Goal: Task Accomplishment & Management: Manage account settings

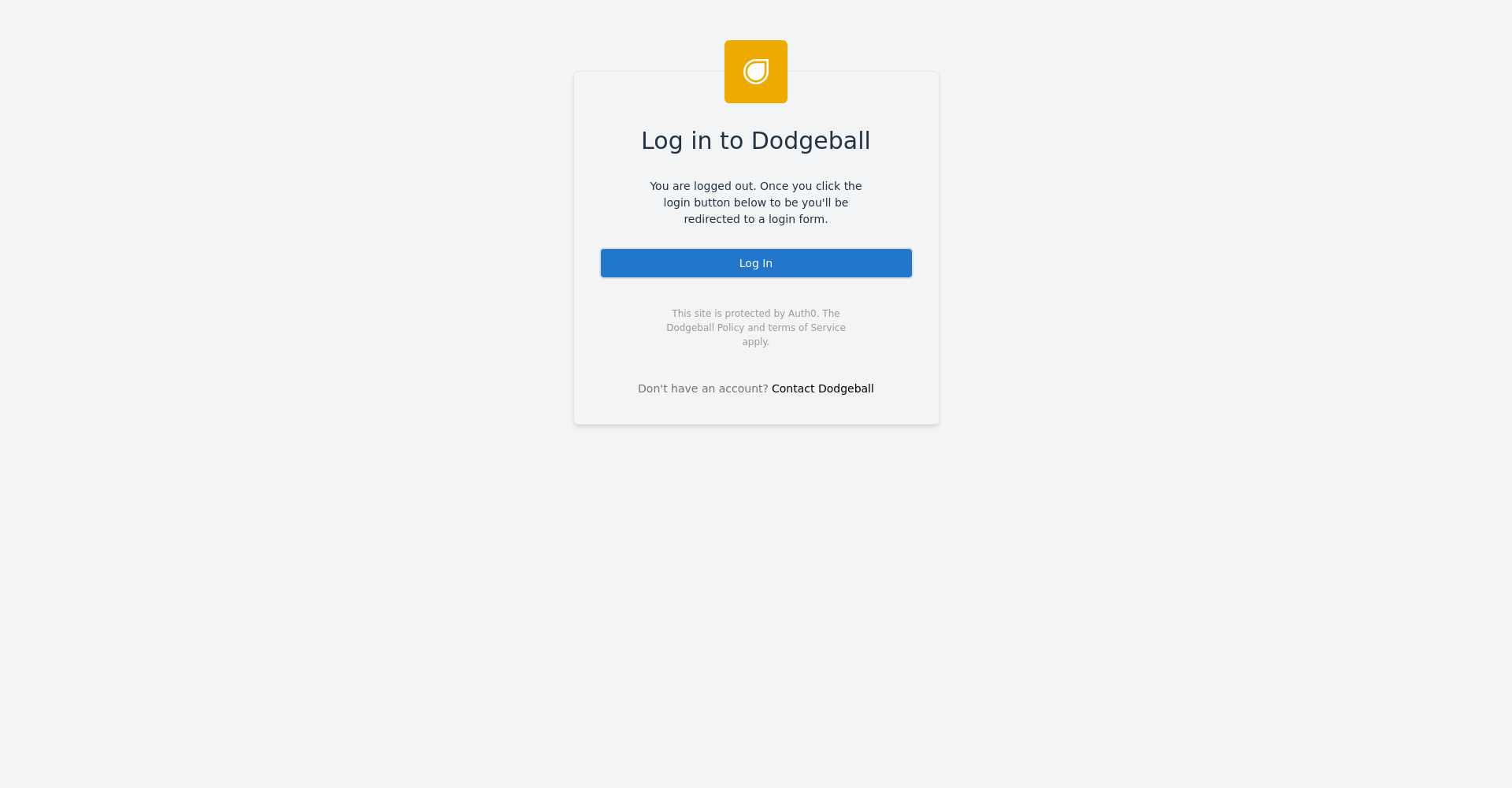
click at [757, 265] on div "Log In" at bounding box center [756, 263] width 314 height 31
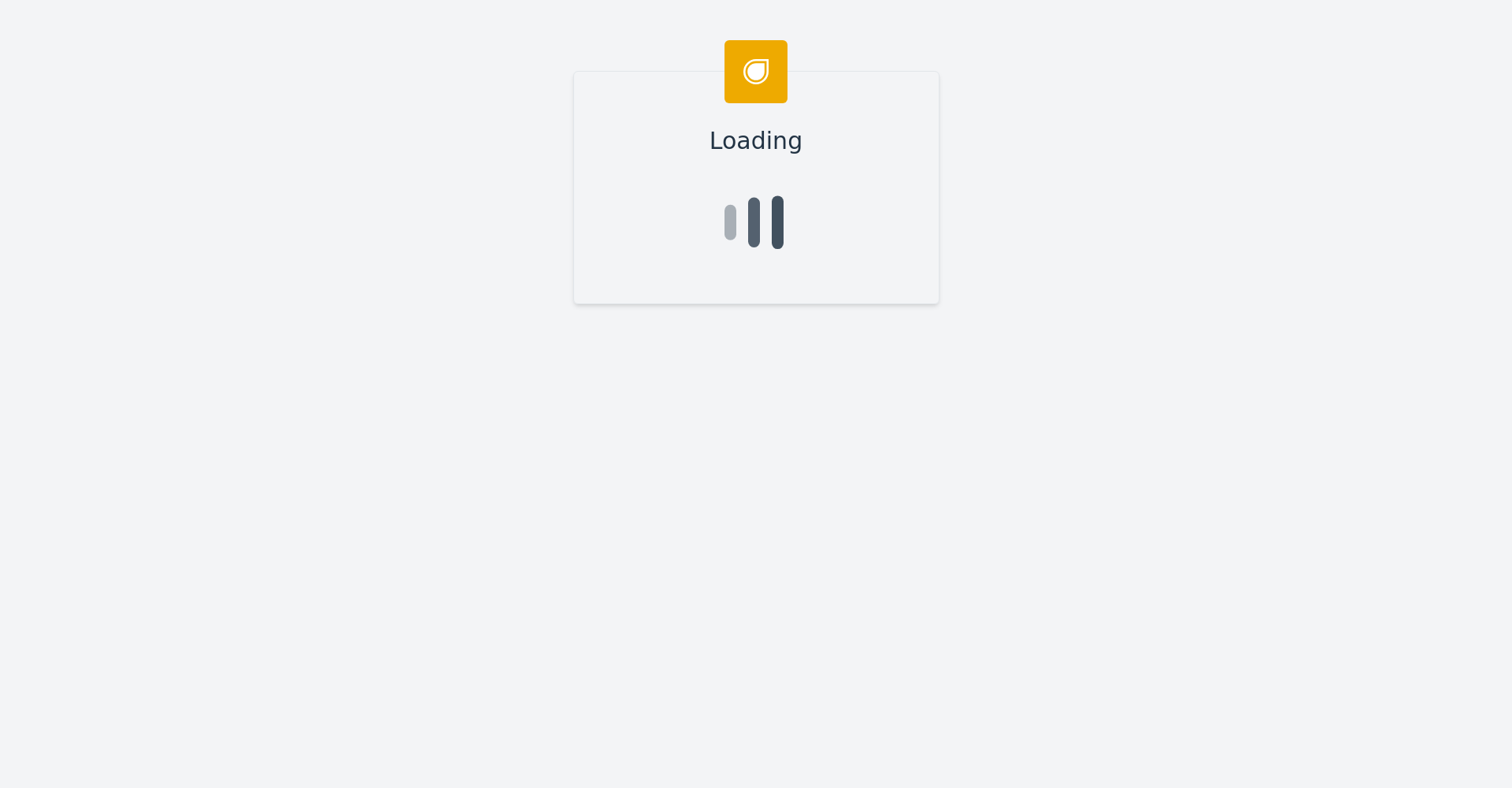
scroll to position [0, 1]
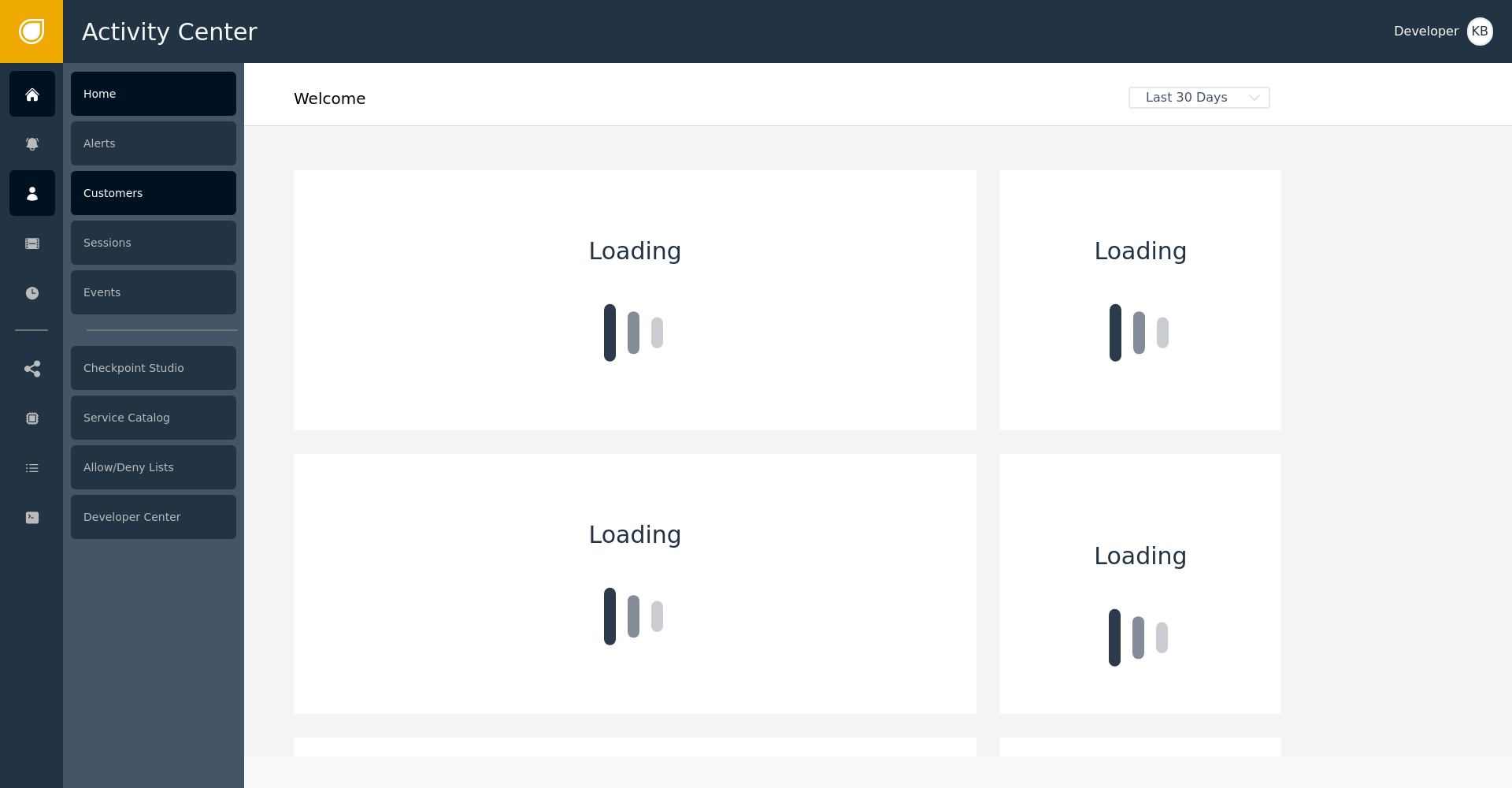
click at [29, 184] on div at bounding box center [32, 192] width 46 height 46
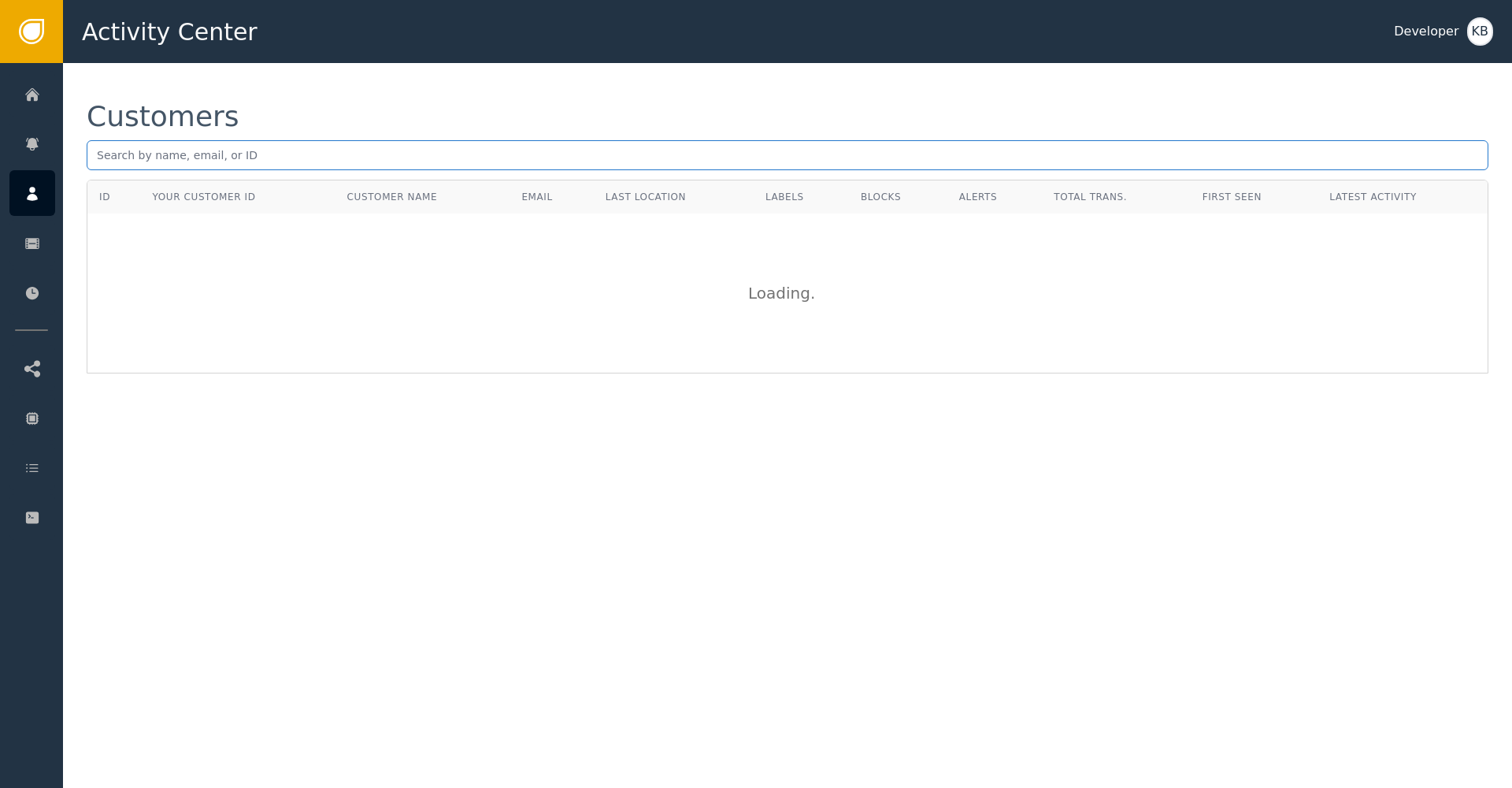
click at [459, 164] on input "text" at bounding box center [787, 155] width 1402 height 29
paste input "[EMAIL_ADDRESS][DOMAIN_NAME]"
type input "[EMAIL_ADDRESS][DOMAIN_NAME]"
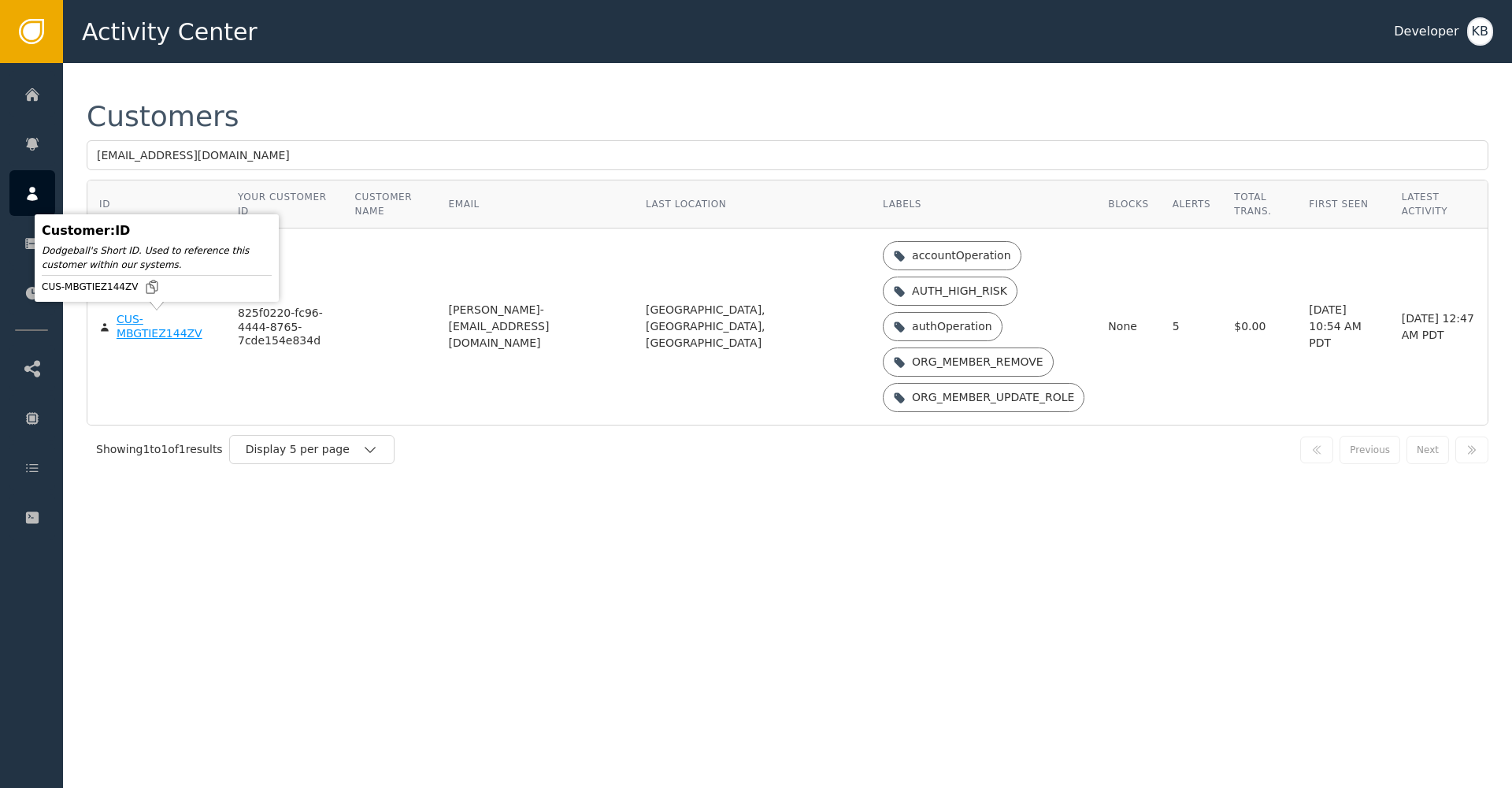
click at [169, 331] on div "CUS-MBGTIEZ144ZV" at bounding box center [166, 327] width 98 height 27
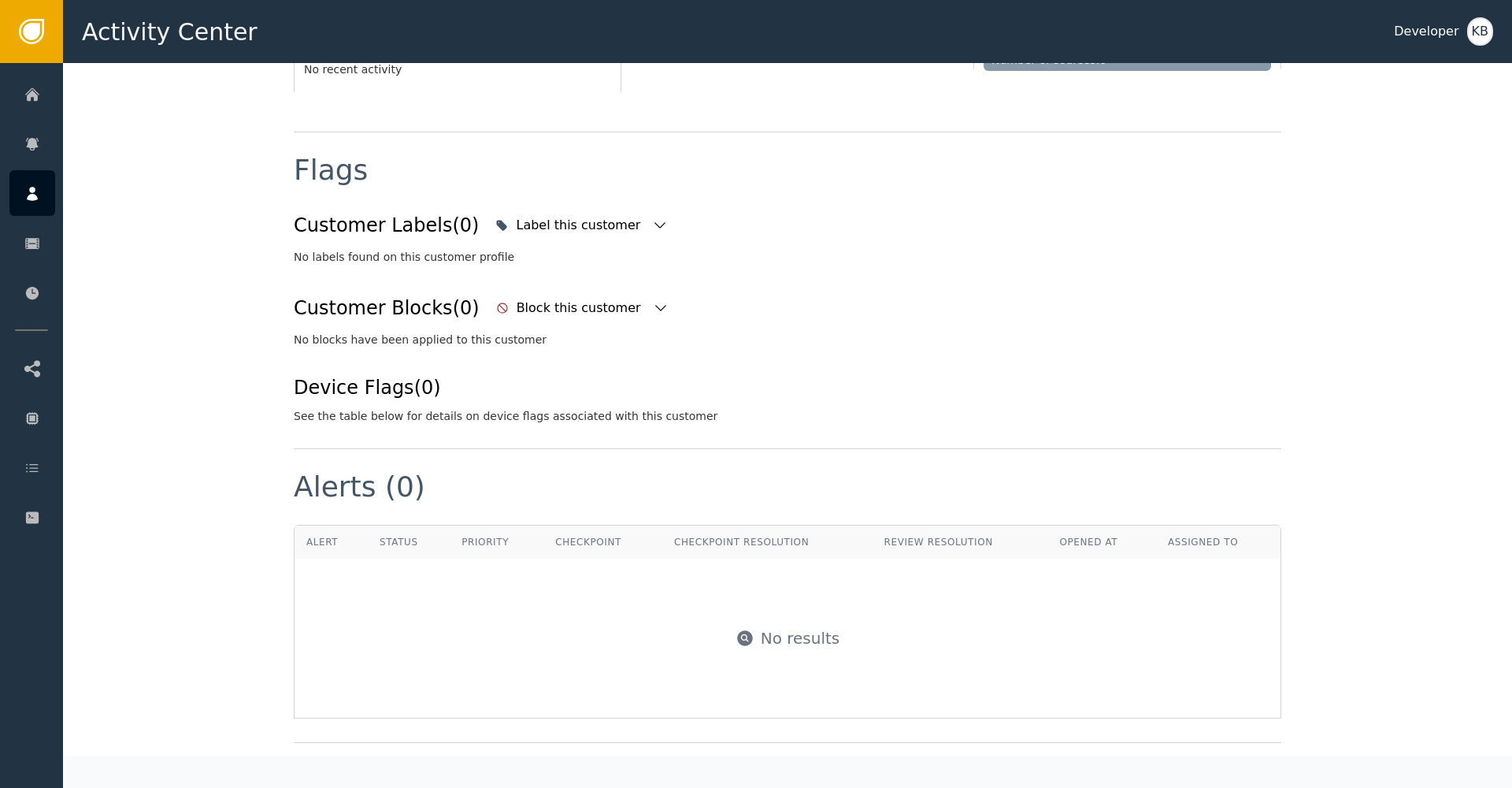
scroll to position [532, 0]
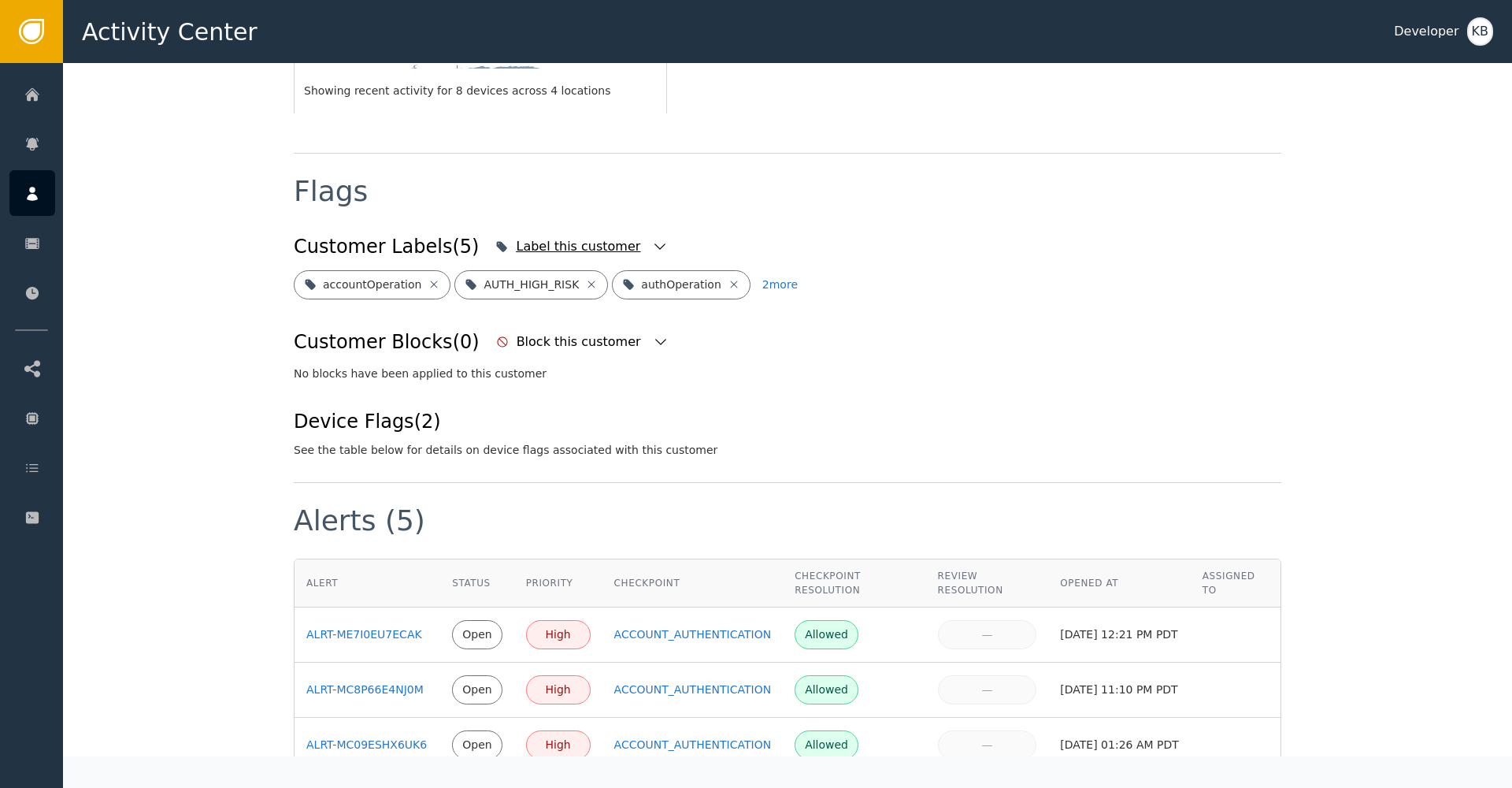
click at [622, 230] on div "Label this customer" at bounding box center [582, 246] width 181 height 34
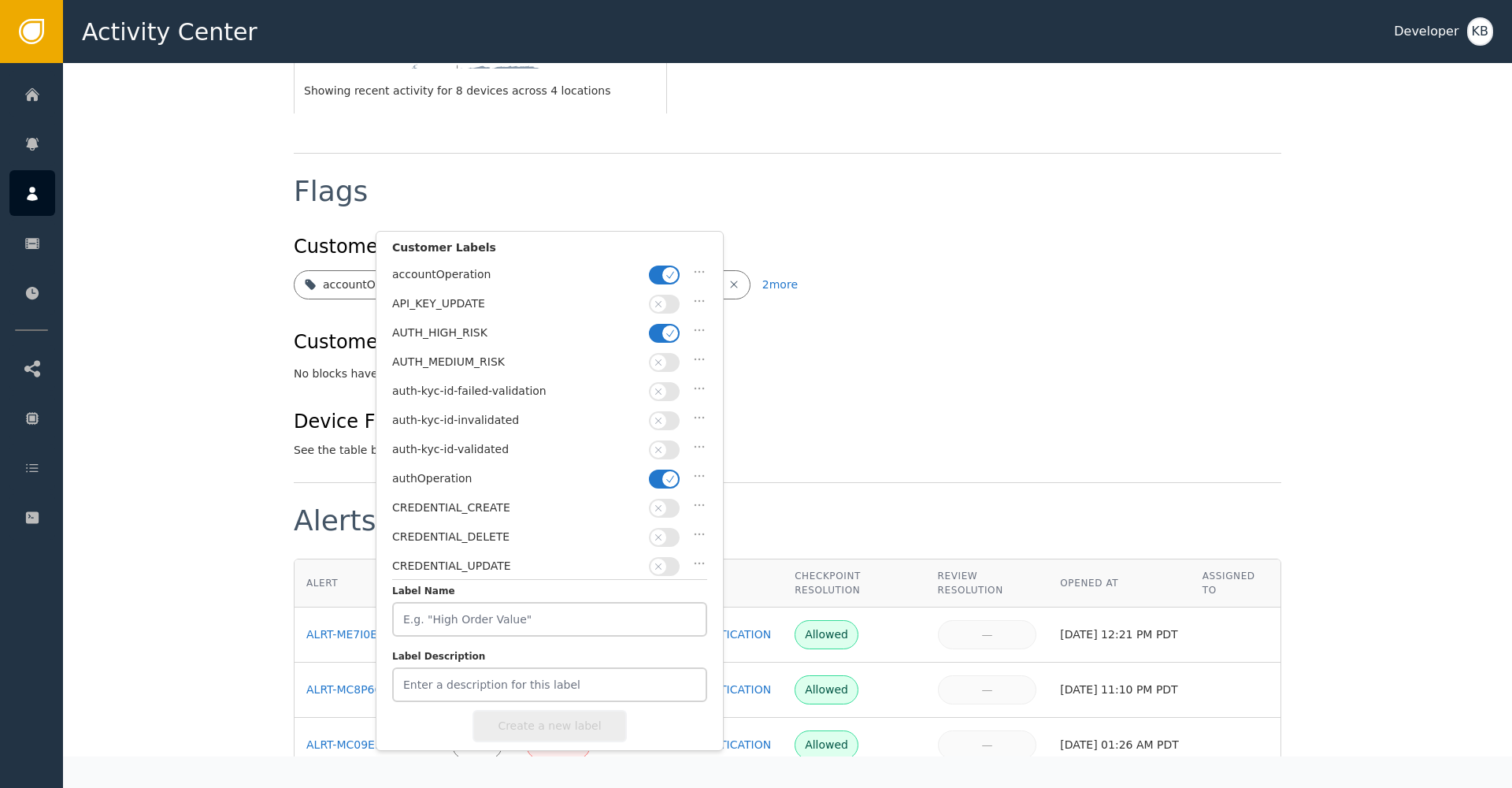
click at [654, 274] on button "button" at bounding box center [663, 274] width 30 height 19
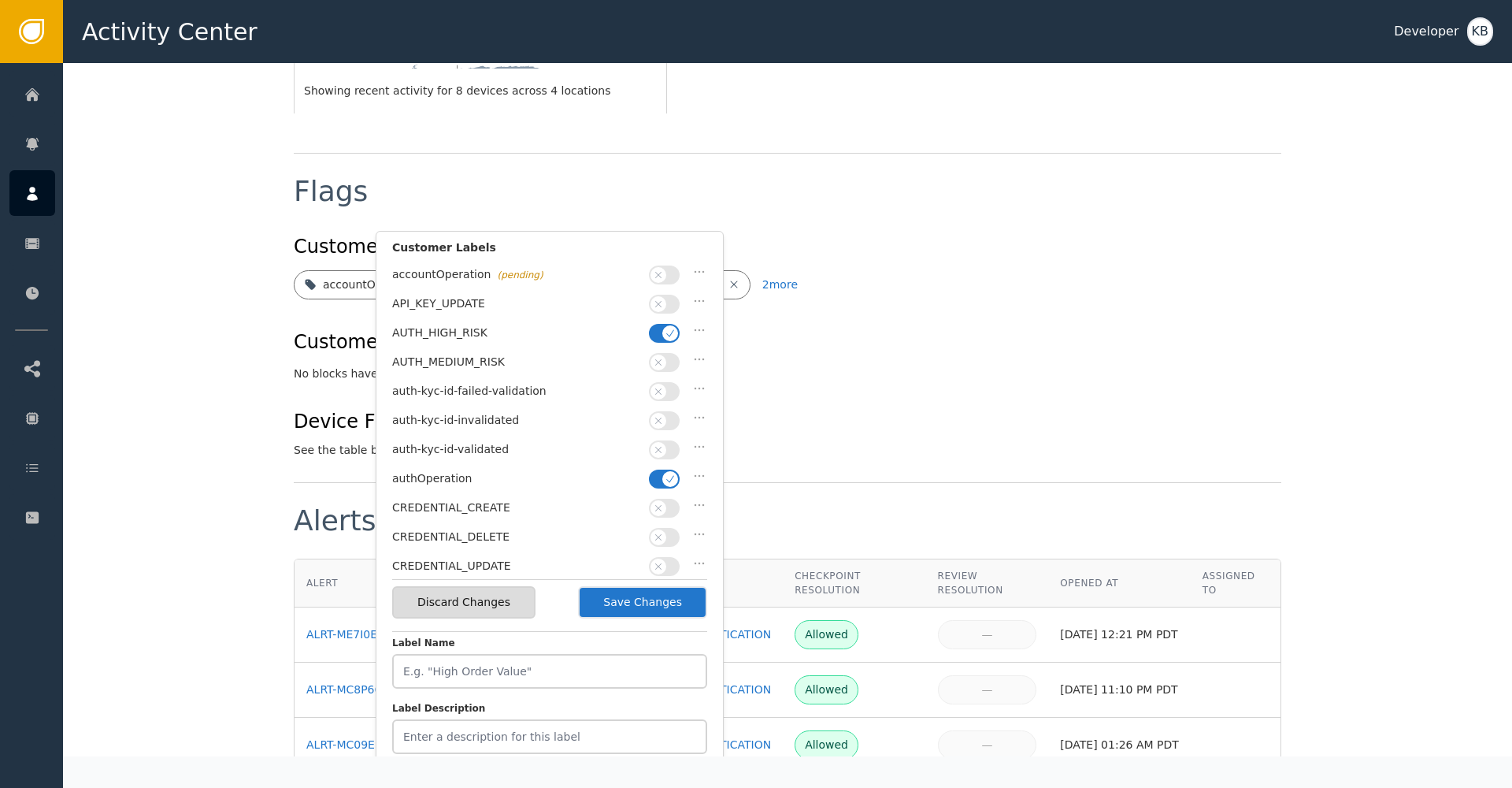
click at [655, 329] on button "button" at bounding box center [663, 333] width 30 height 19
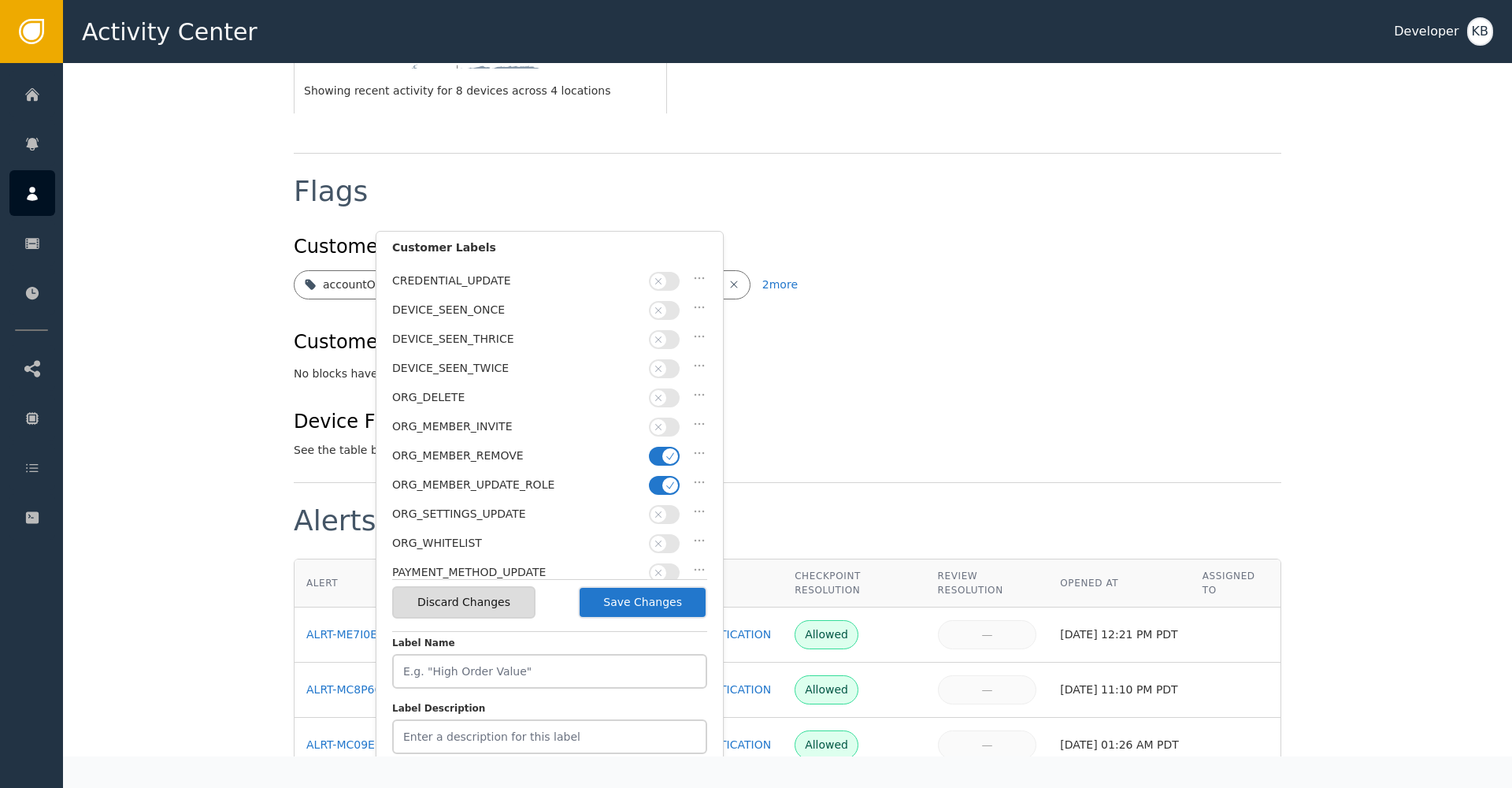
click at [666, 450] on icon "button" at bounding box center [669, 455] width 11 height 11
click at [661, 476] on button "button" at bounding box center [663, 485] width 30 height 19
click at [653, 614] on button "Save Changes" at bounding box center [643, 602] width 130 height 32
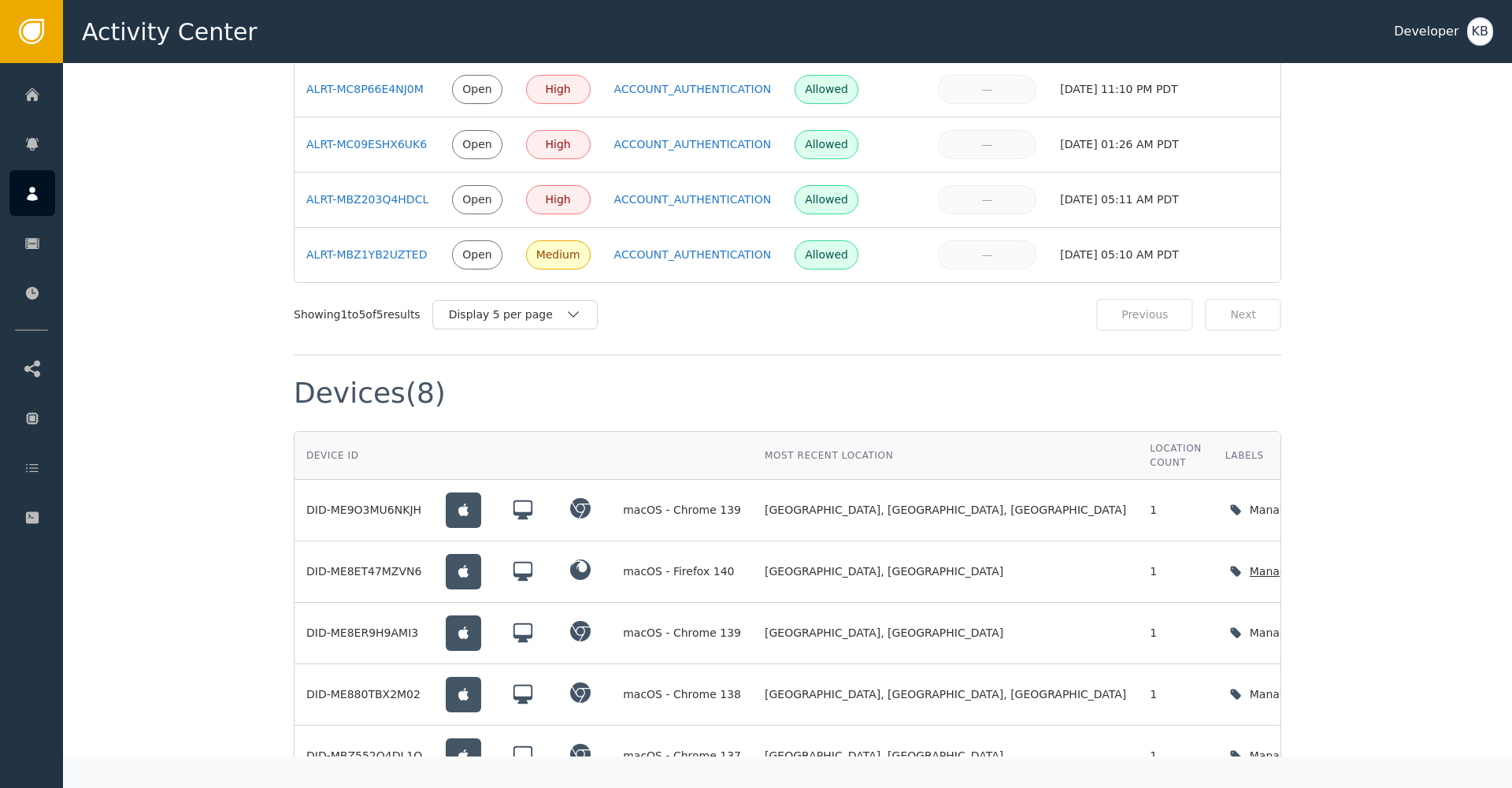
scroll to position [1286, 0]
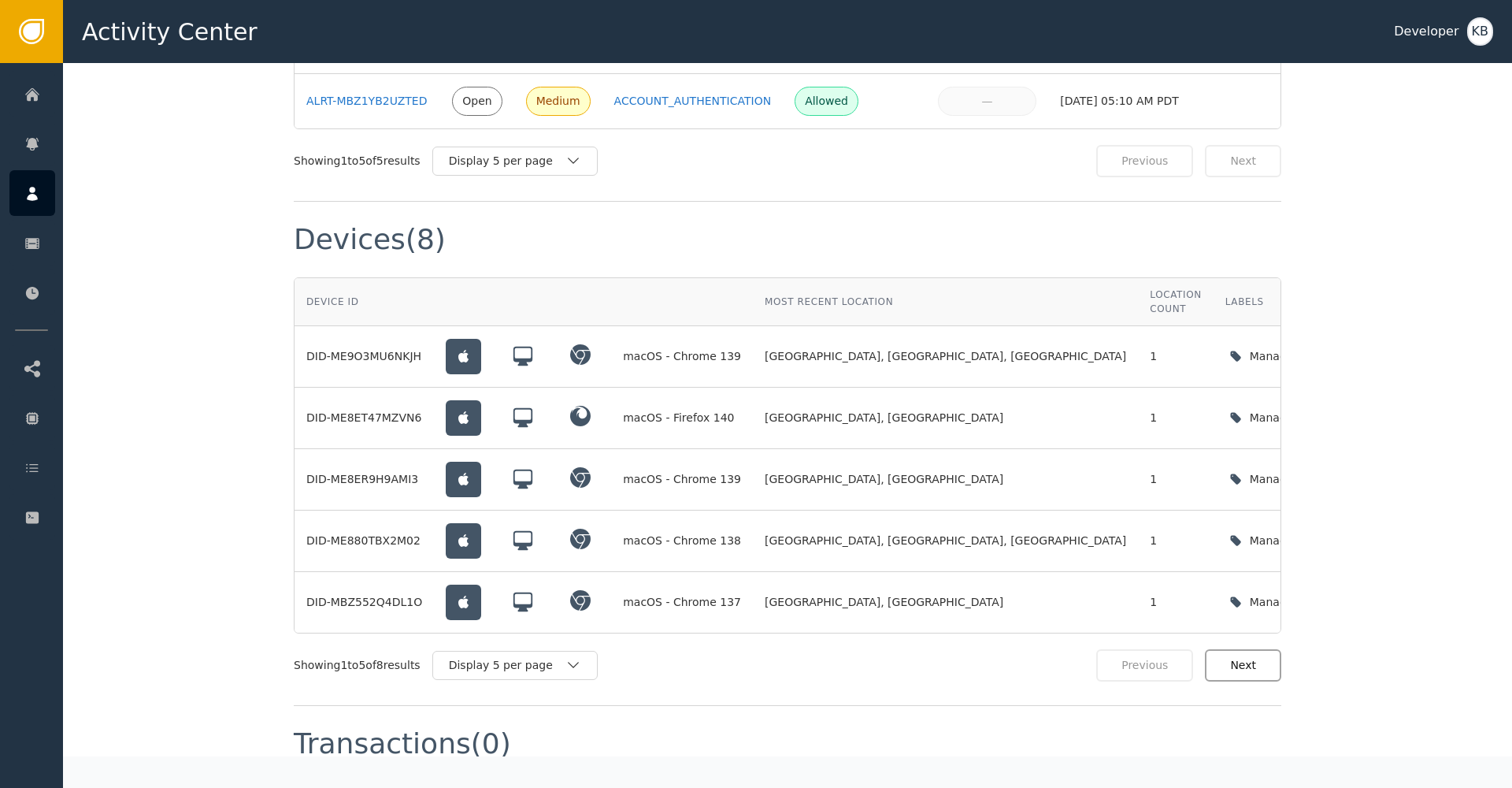
click at [1242, 649] on button "Next" at bounding box center [1243, 664] width 77 height 32
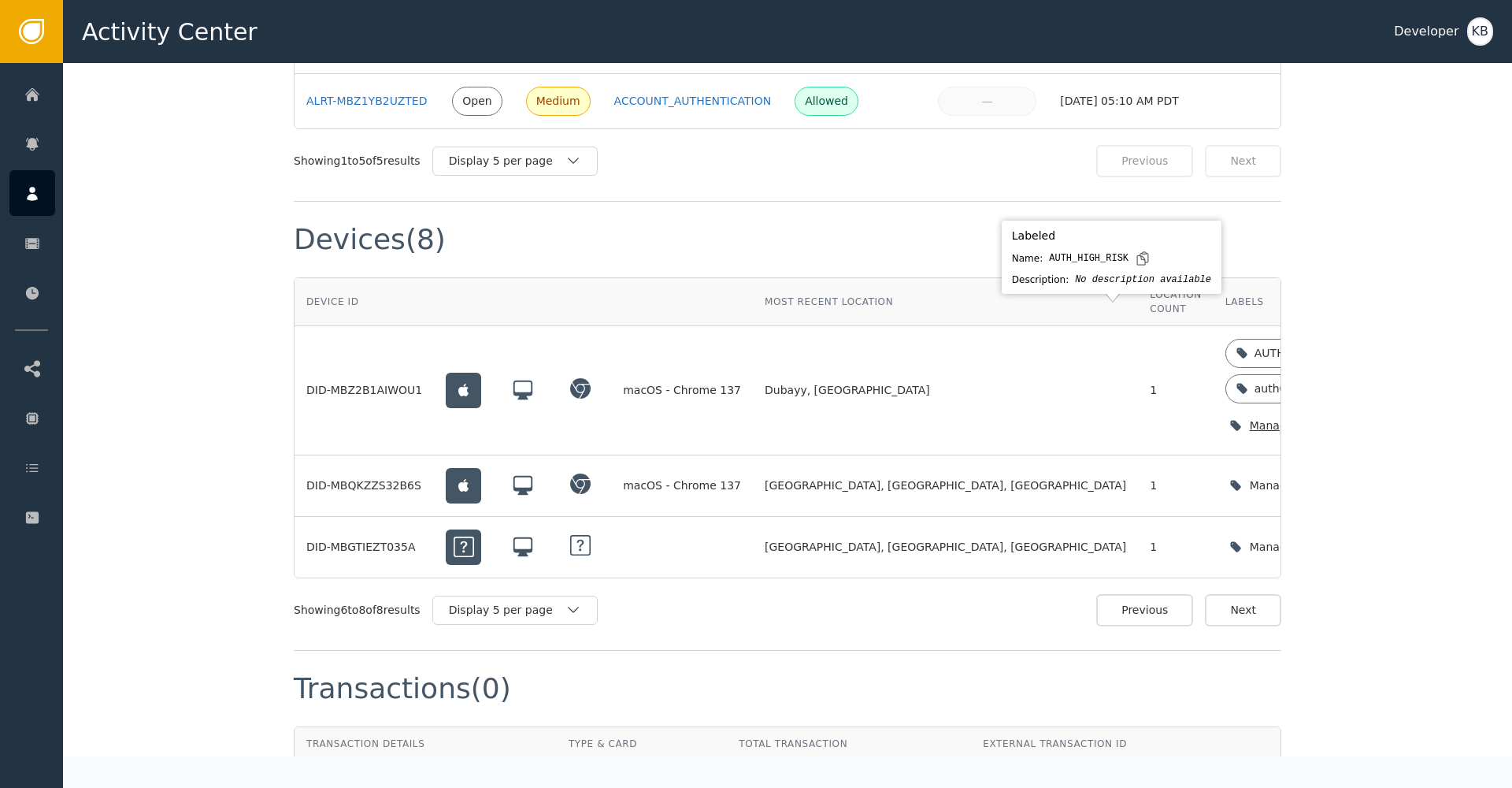
click at [1356, 346] on icon at bounding box center [1362, 352] width 13 height 13
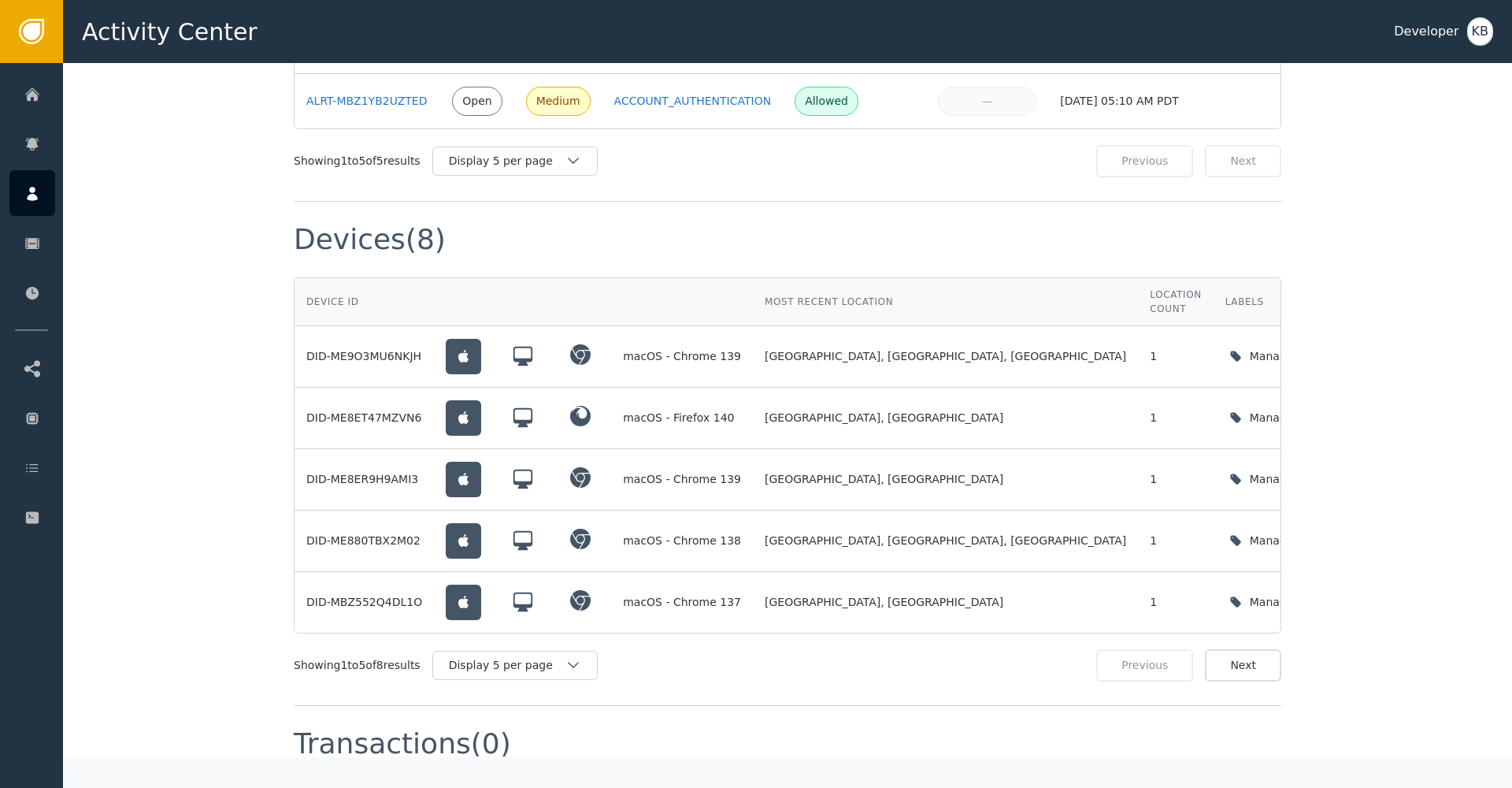
click at [1255, 649] on button "Next" at bounding box center [1243, 664] width 77 height 32
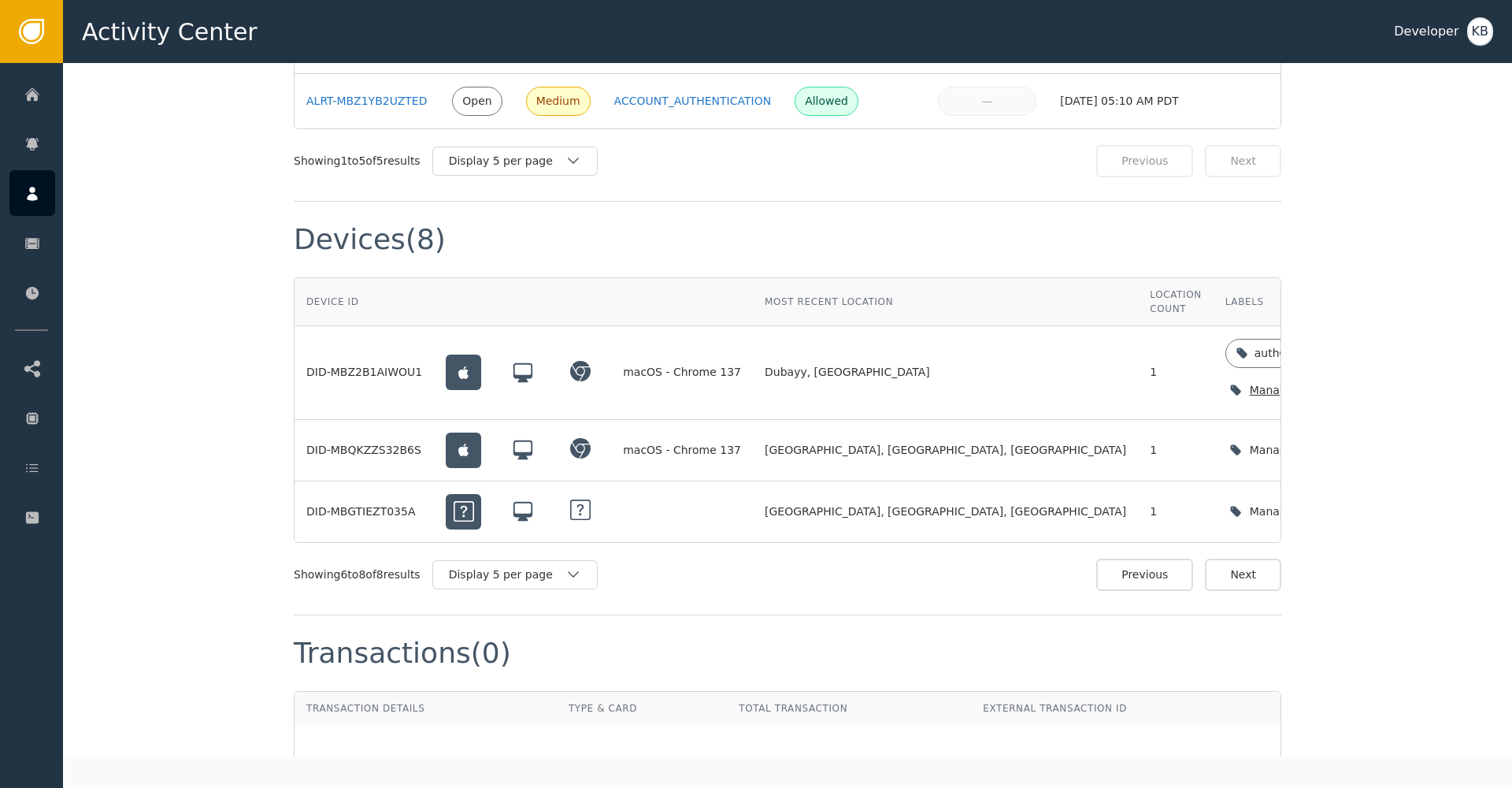
click at [1381, 382] on icon "button" at bounding box center [1388, 390] width 16 height 16
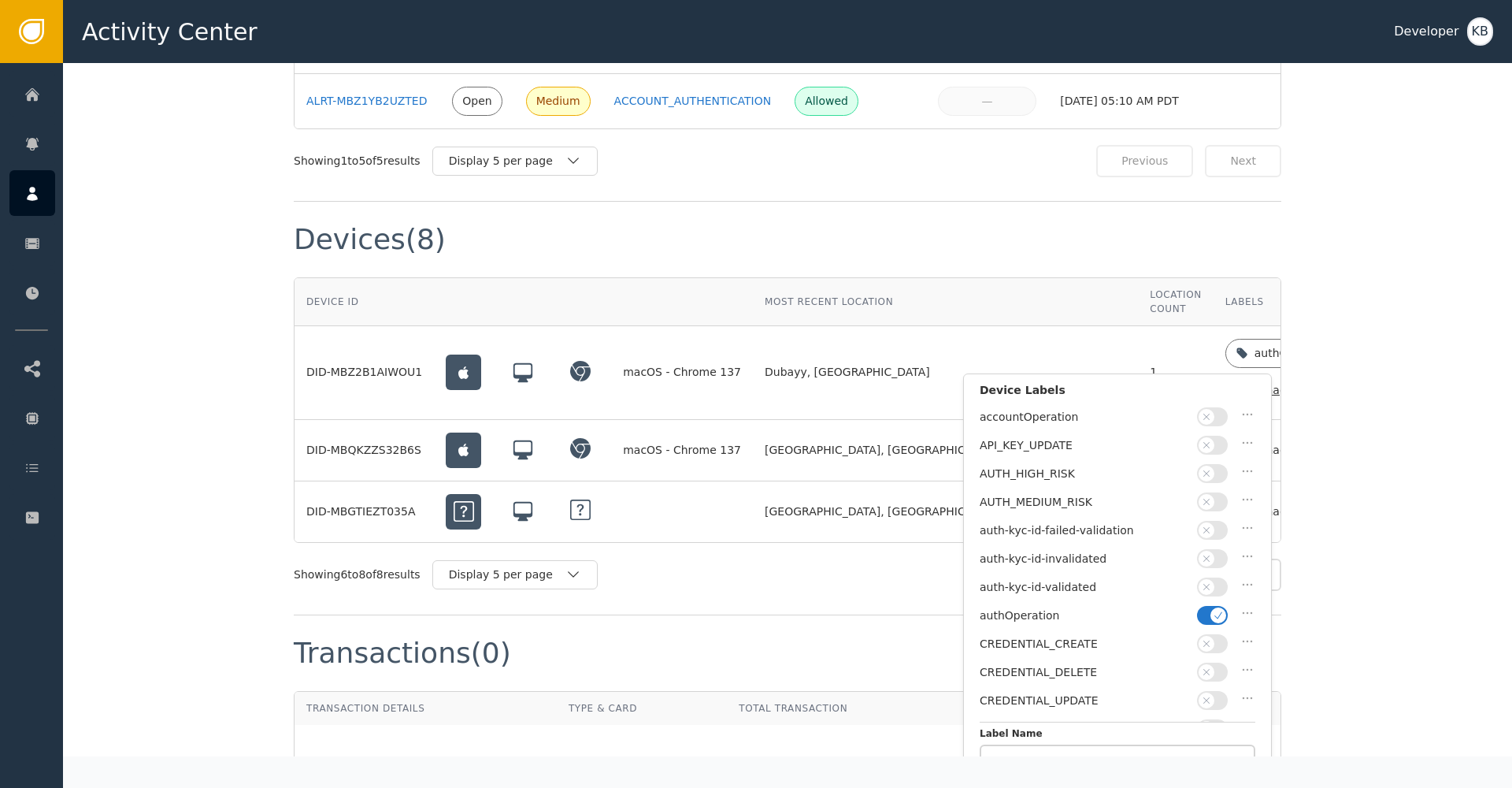
click at [1206, 605] on button "button" at bounding box center [1212, 614] width 30 height 19
click at [1217, 582] on button "button" at bounding box center [1212, 586] width 30 height 19
click at [1213, 747] on button "Save Changes" at bounding box center [1194, 744] width 130 height 32
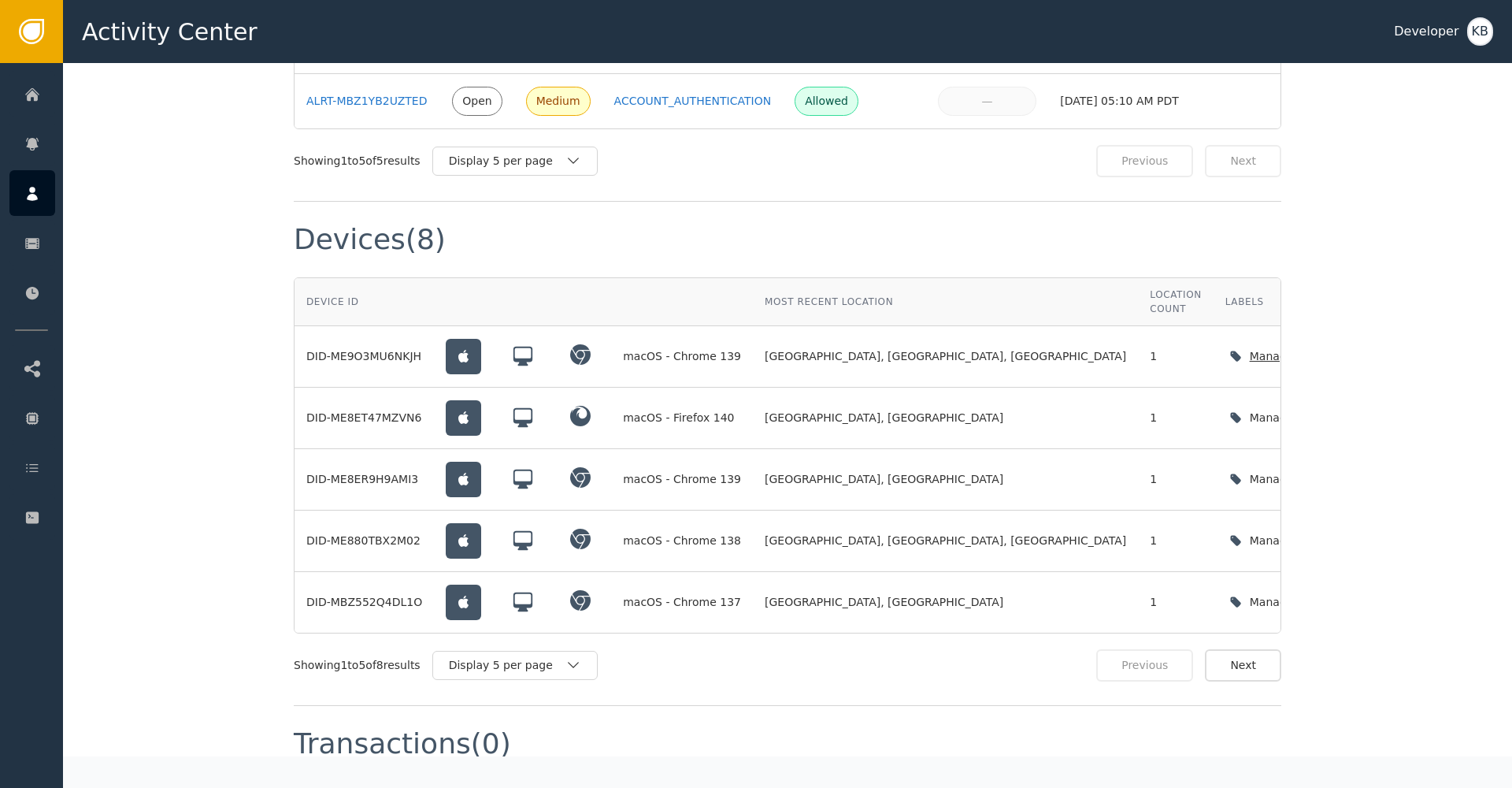
click at [1225, 341] on div "Manage device labels" at bounding box center [1313, 356] width 176 height 32
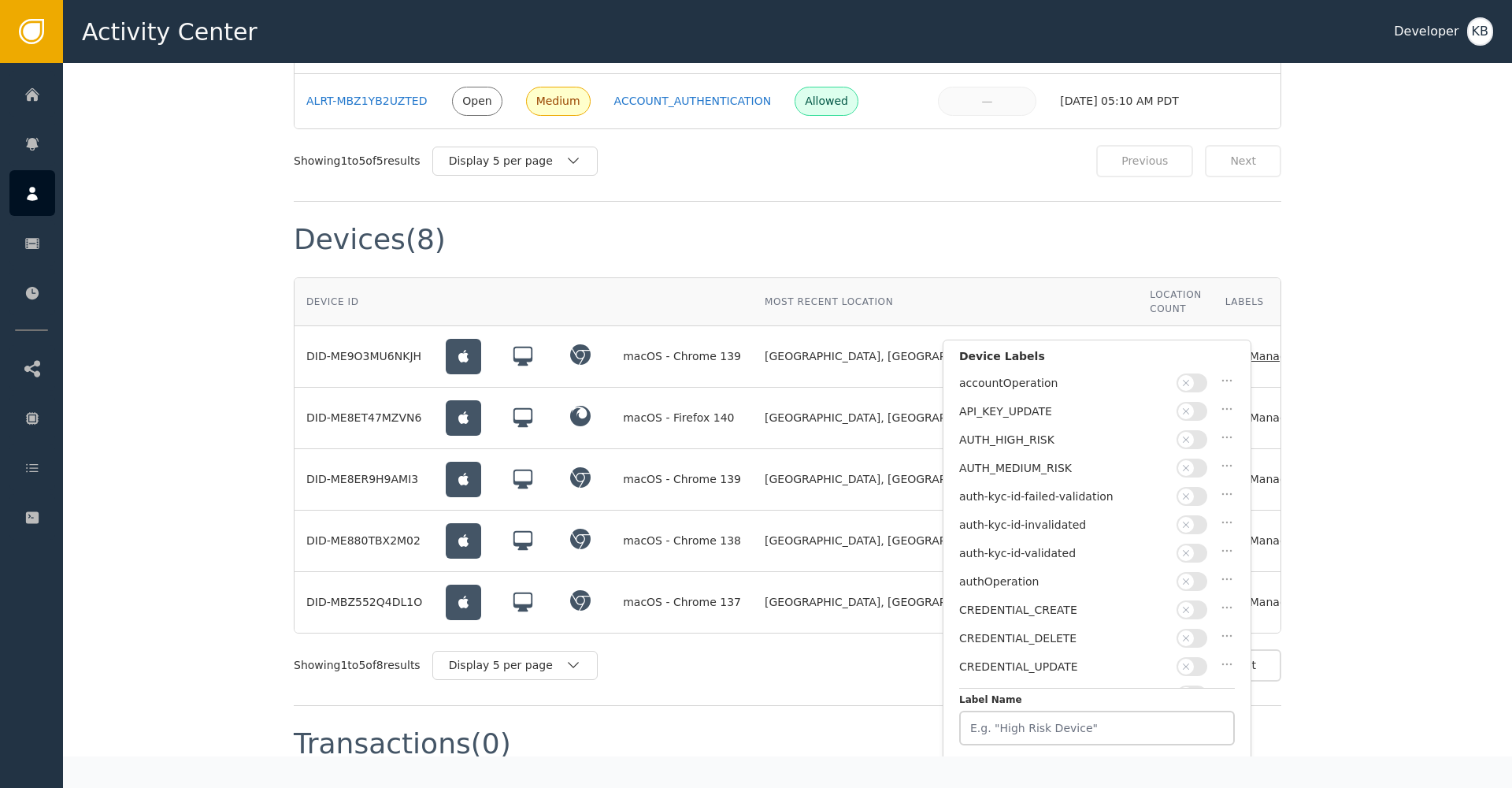
click at [1191, 545] on span "button" at bounding box center [1186, 552] width 16 height 16
click at [1203, 715] on button "Save Changes" at bounding box center [1173, 710] width 130 height 32
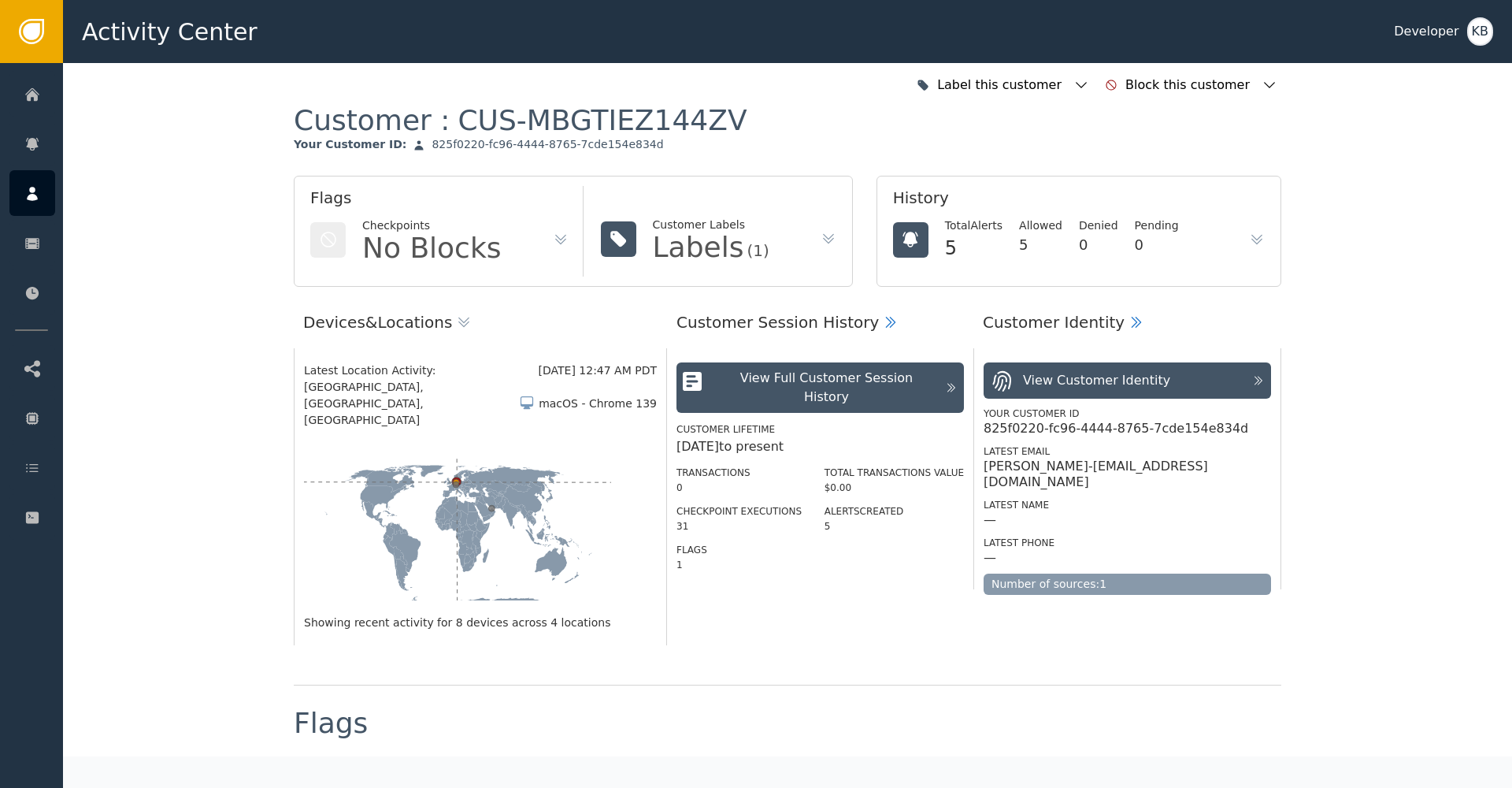
scroll to position [0, 0]
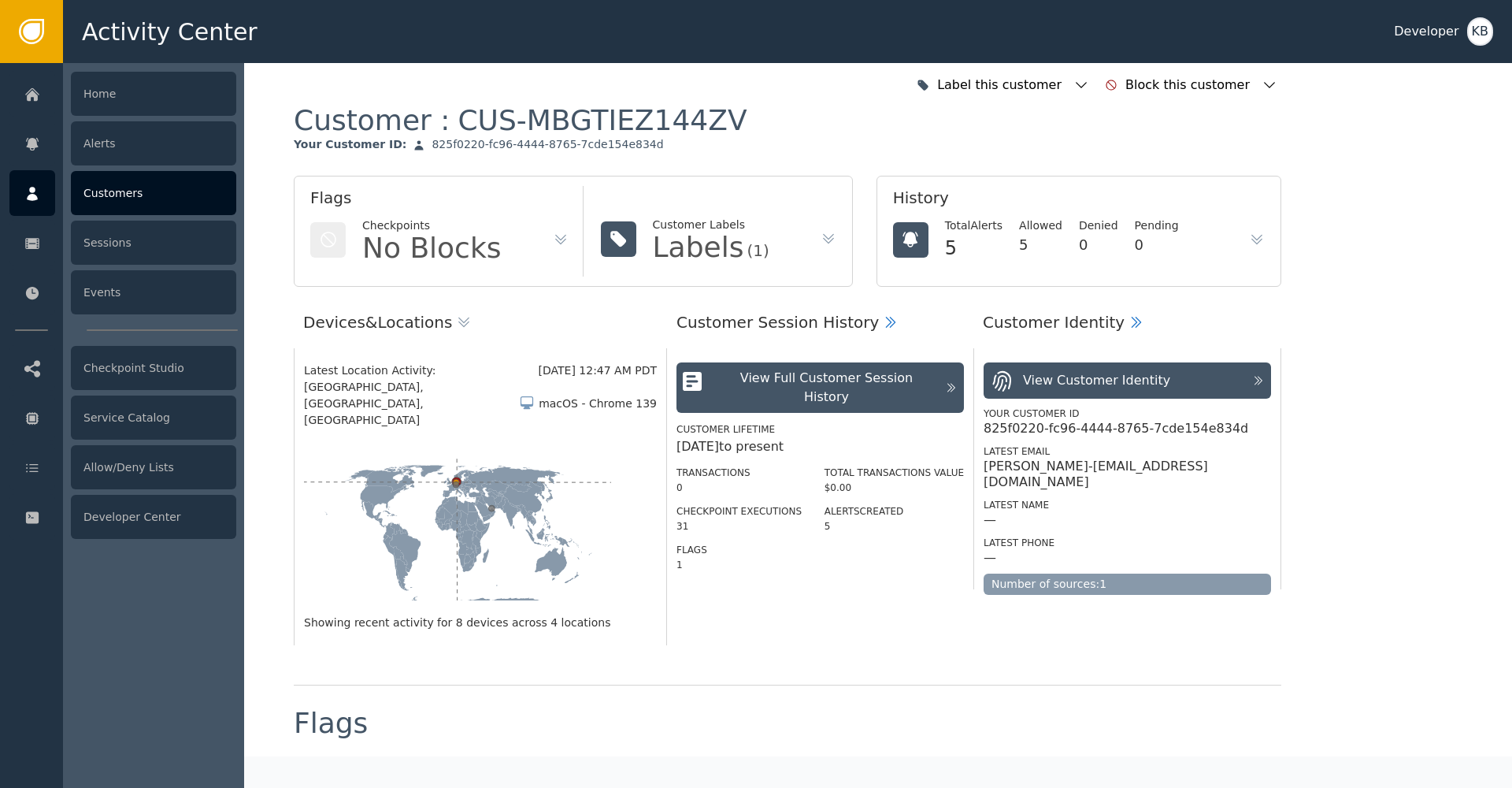
click at [104, 189] on div "Customers" at bounding box center [153, 192] width 166 height 44
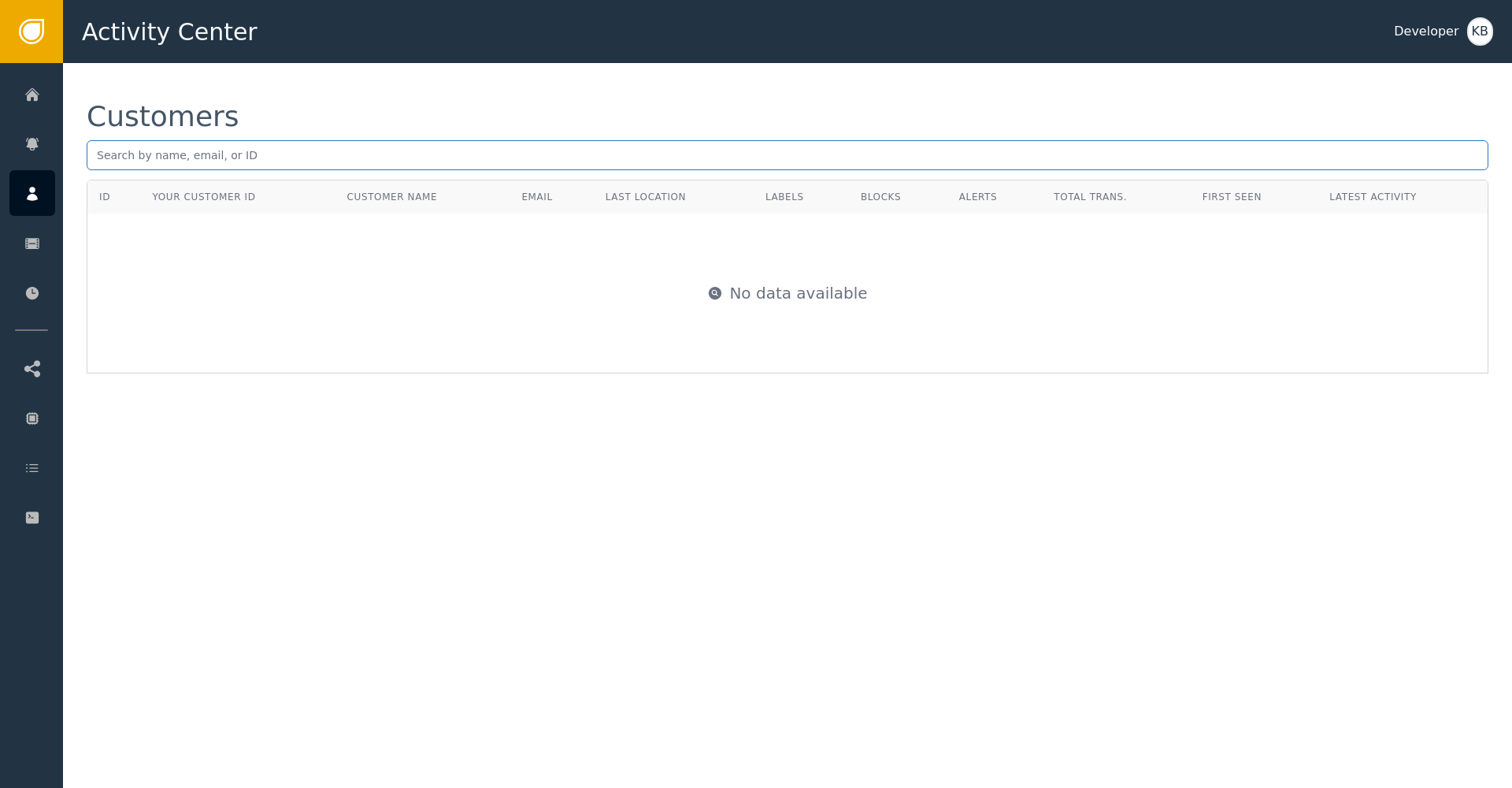
click at [397, 150] on input "text" at bounding box center [787, 155] width 1402 height 29
paste input "[EMAIL_ADDRESS][PERSON_NAME][DOMAIN_NAME]"
type input "[EMAIL_ADDRESS][PERSON_NAME][DOMAIN_NAME]"
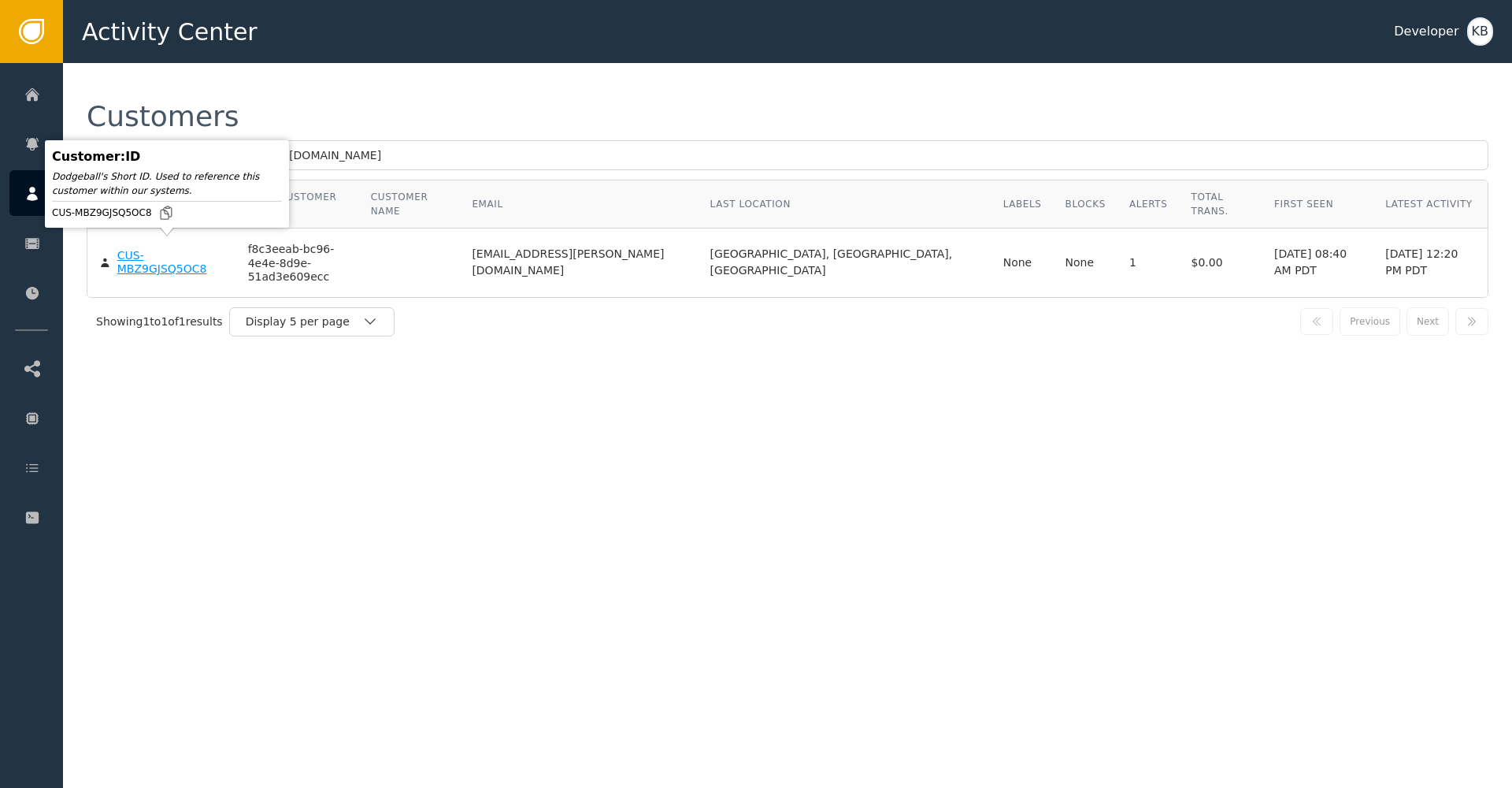
click at [206, 249] on div "CUS-MBZ9GJSQ5OC8" at bounding box center [171, 263] width 107 height 27
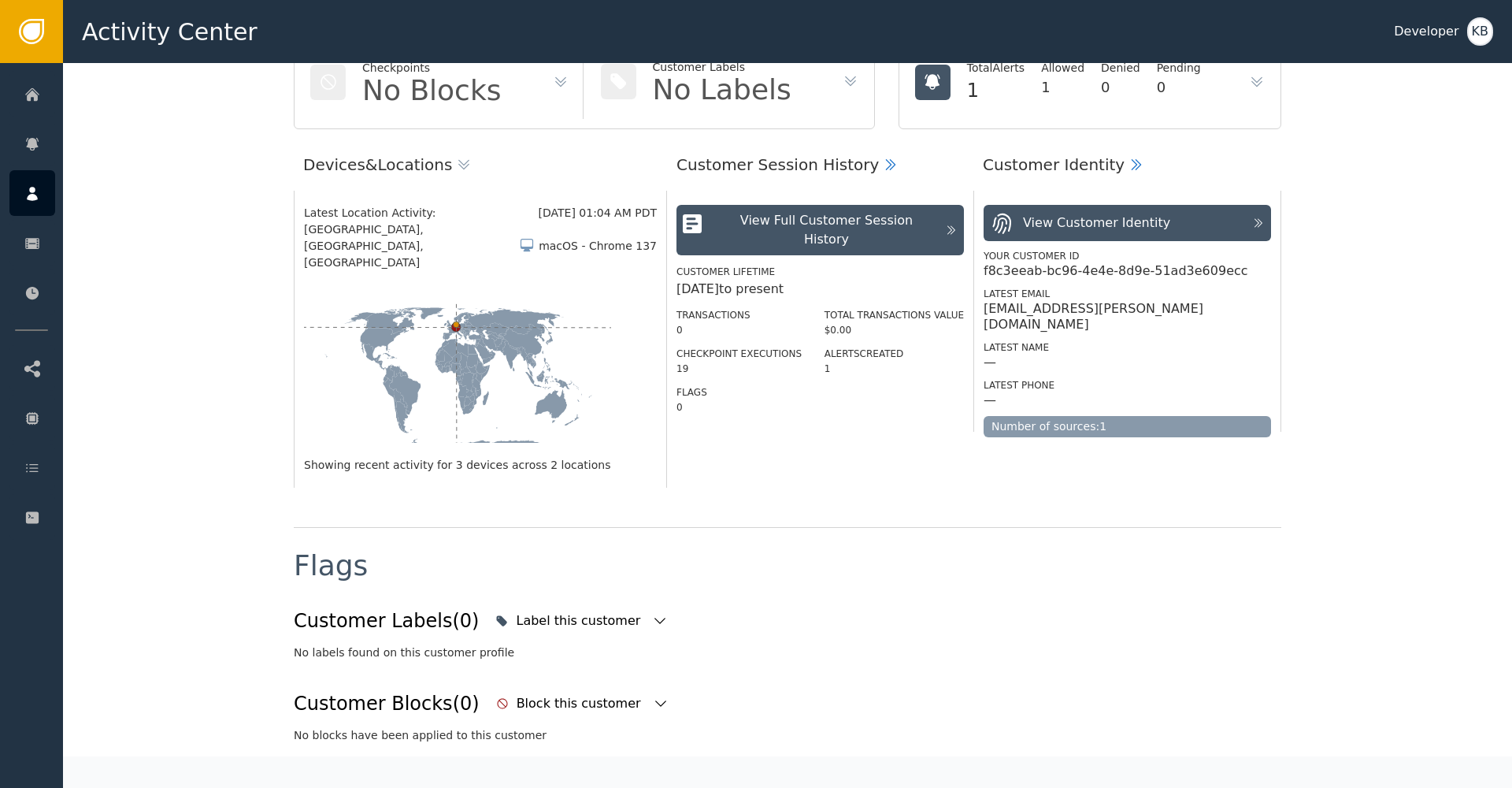
scroll to position [296, 0]
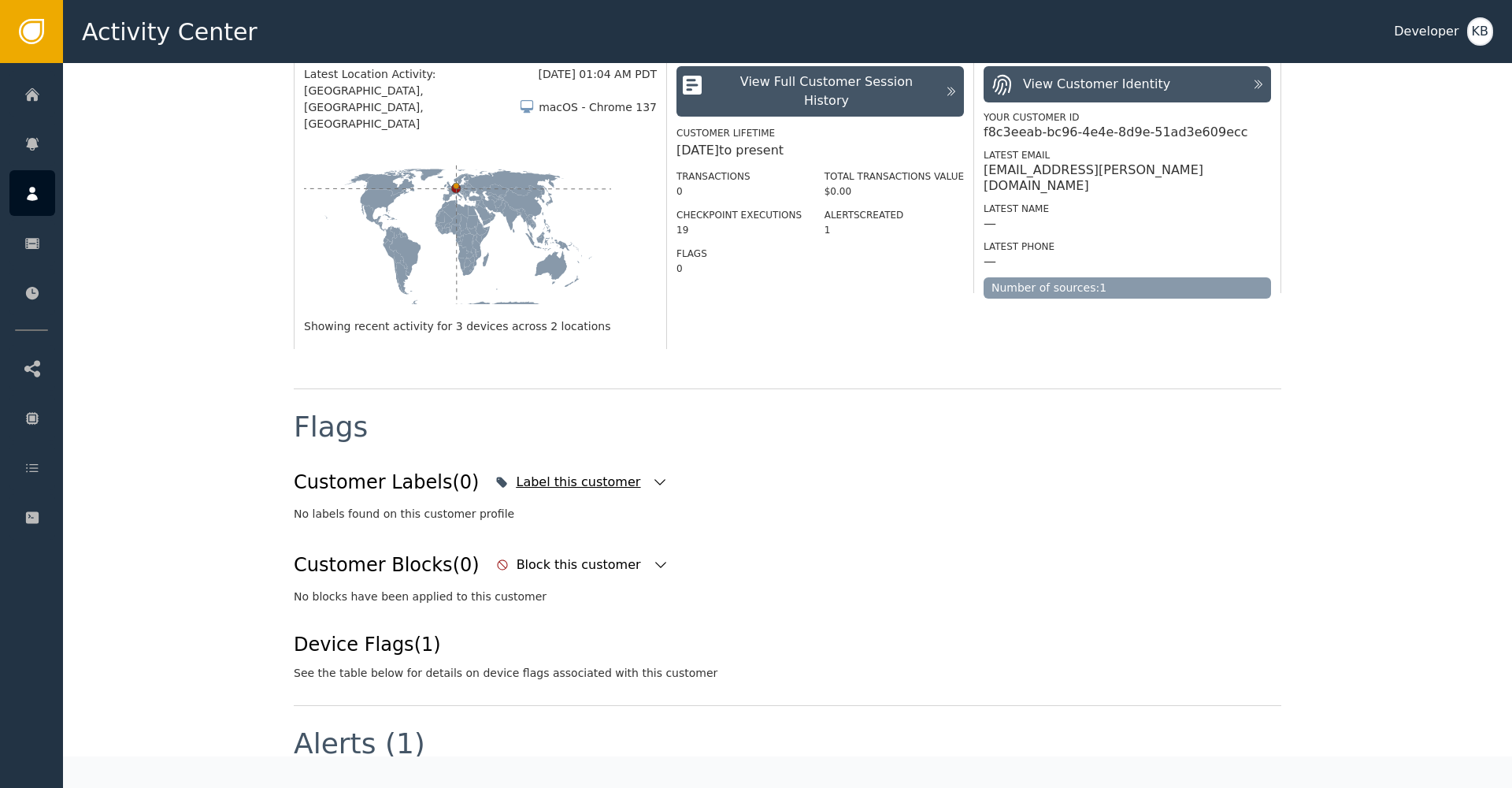
click at [652, 474] on icon "button" at bounding box center [660, 482] width 16 height 16
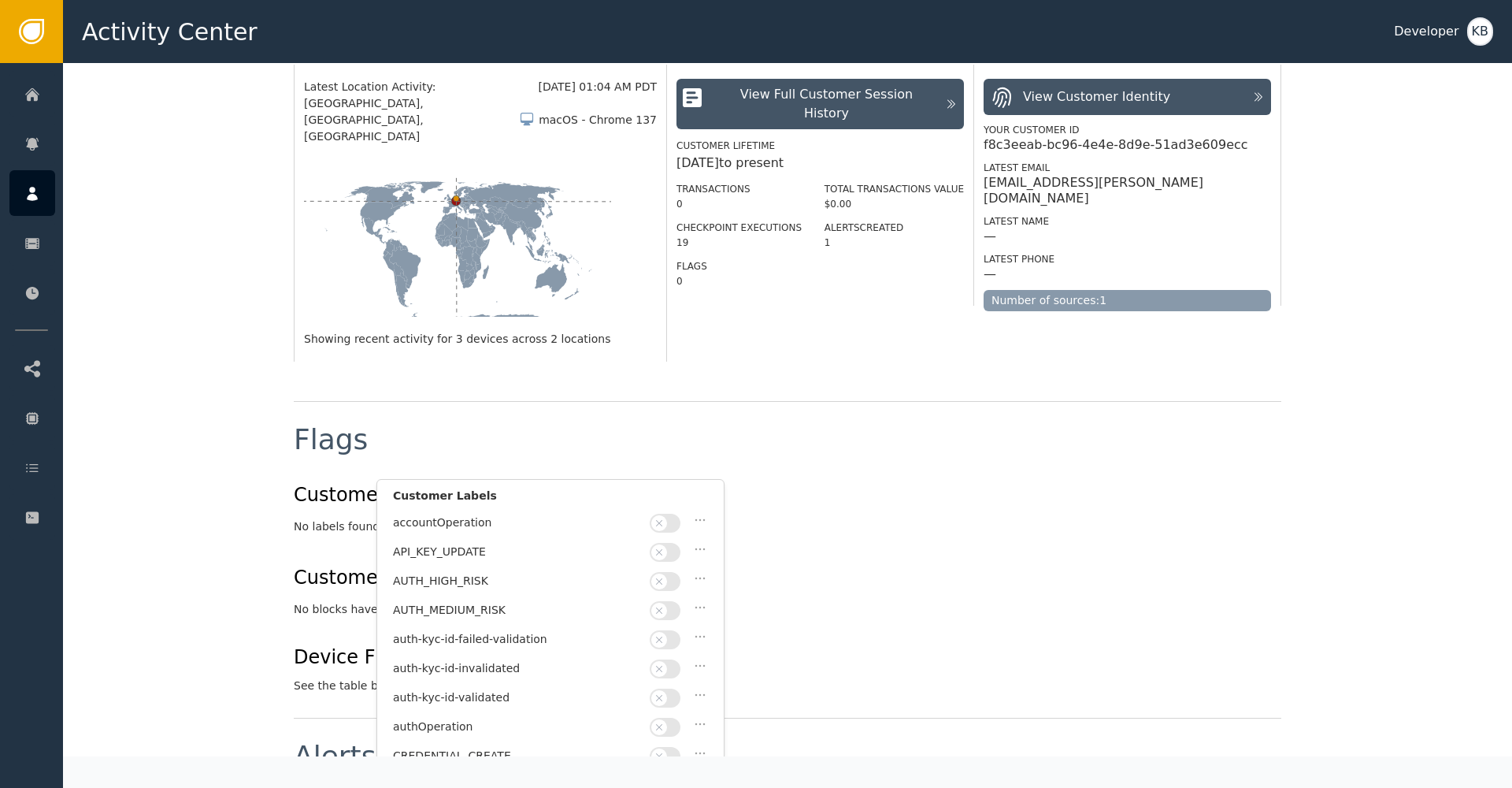
scroll to position [0, 0]
click at [807, 518] on div "No labels found on this customer profile" at bounding box center [787, 526] width 987 height 17
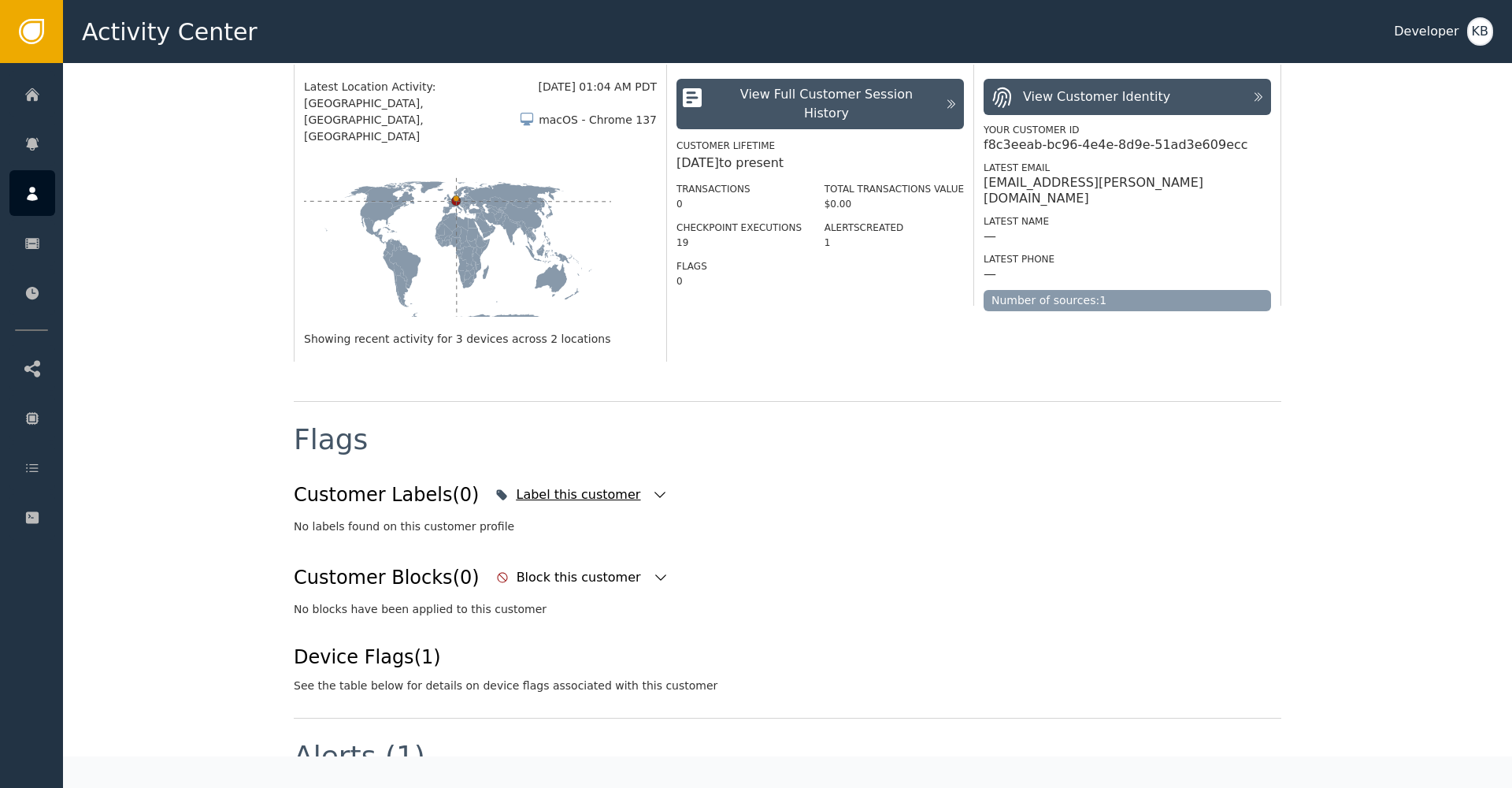
click at [631, 477] on div "Label this customer" at bounding box center [582, 494] width 181 height 34
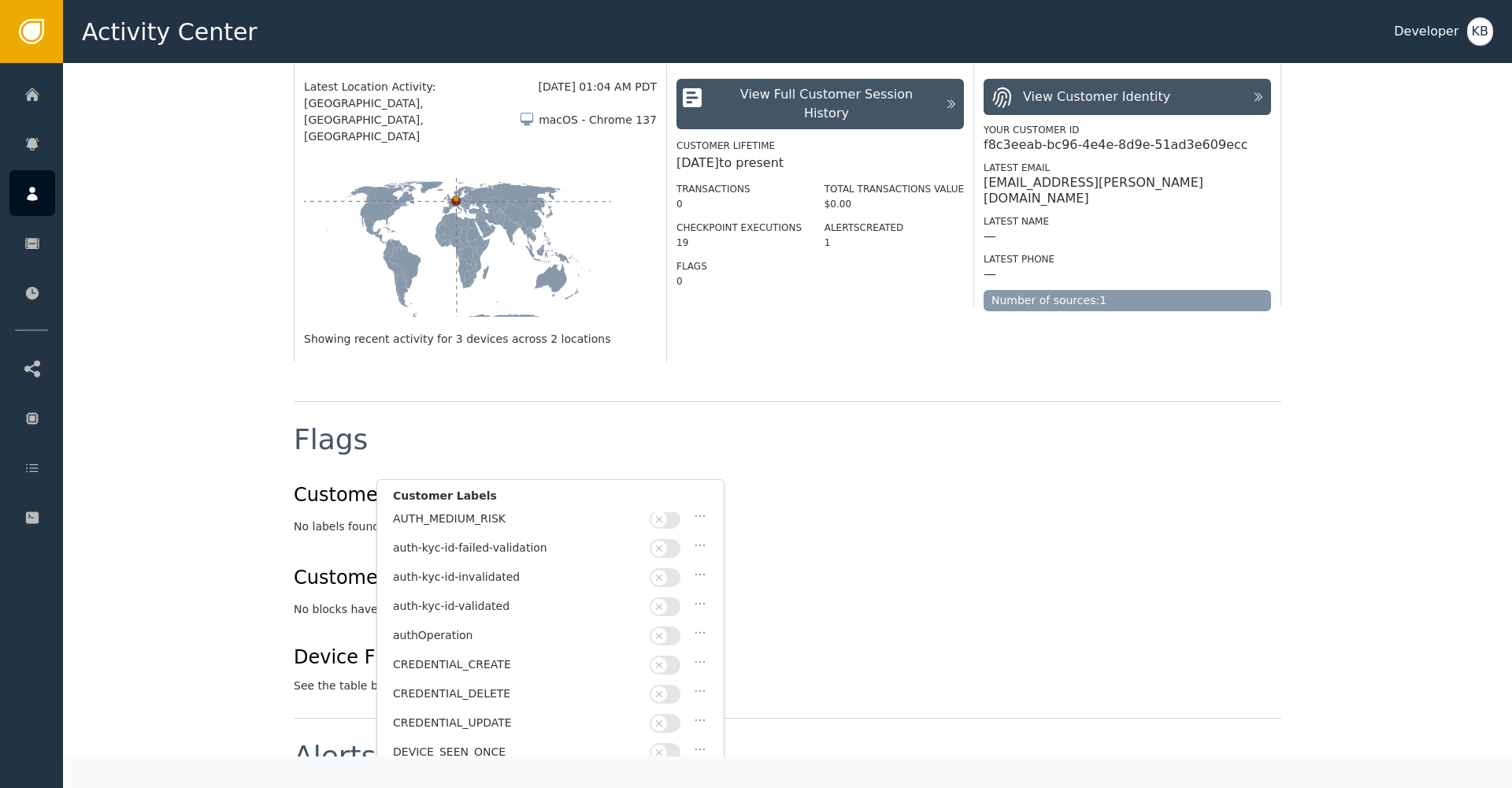
scroll to position [89, 0]
click at [669, 604] on button "button" at bounding box center [664, 608] width 30 height 19
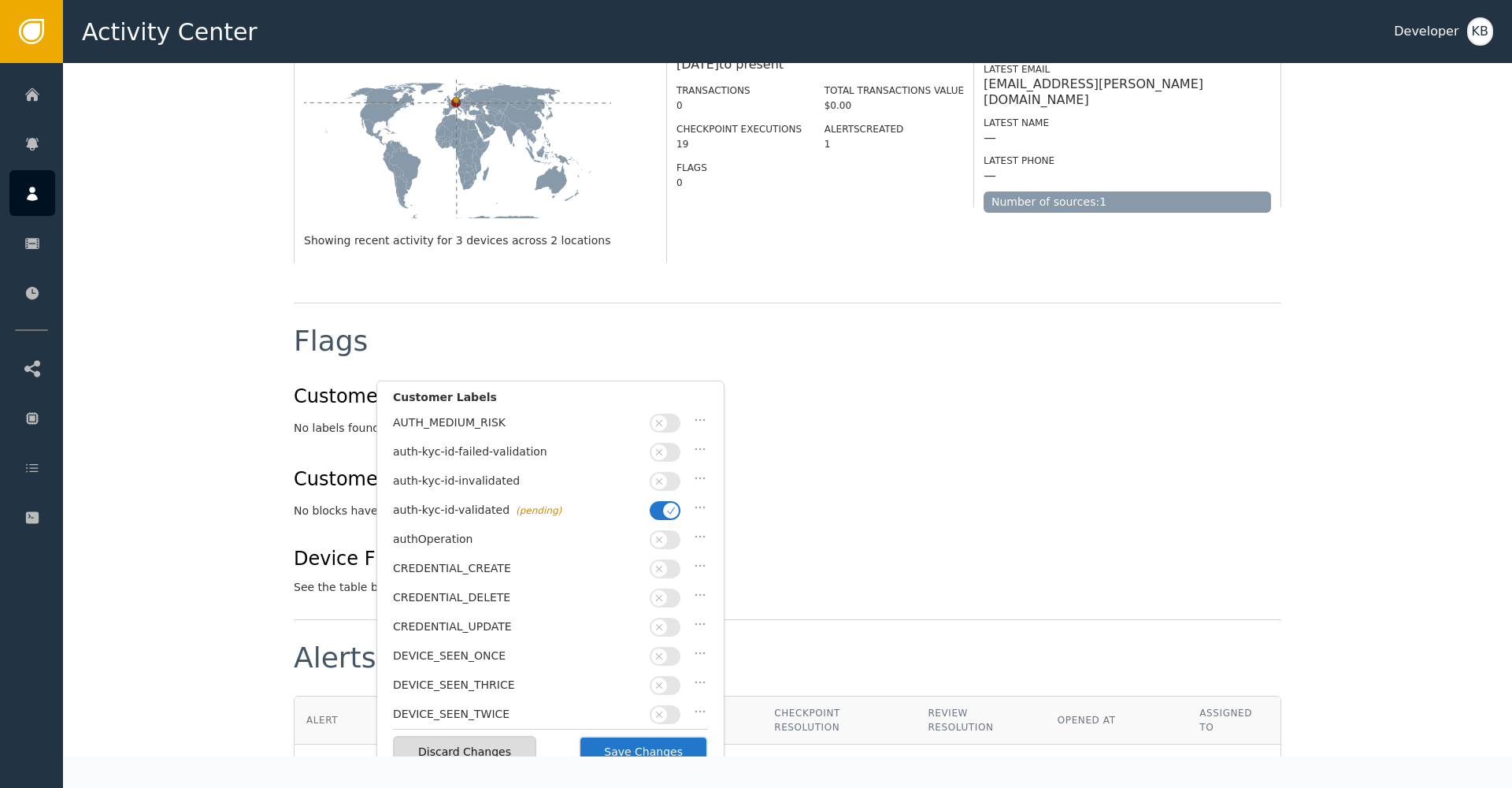
scroll to position [385, 0]
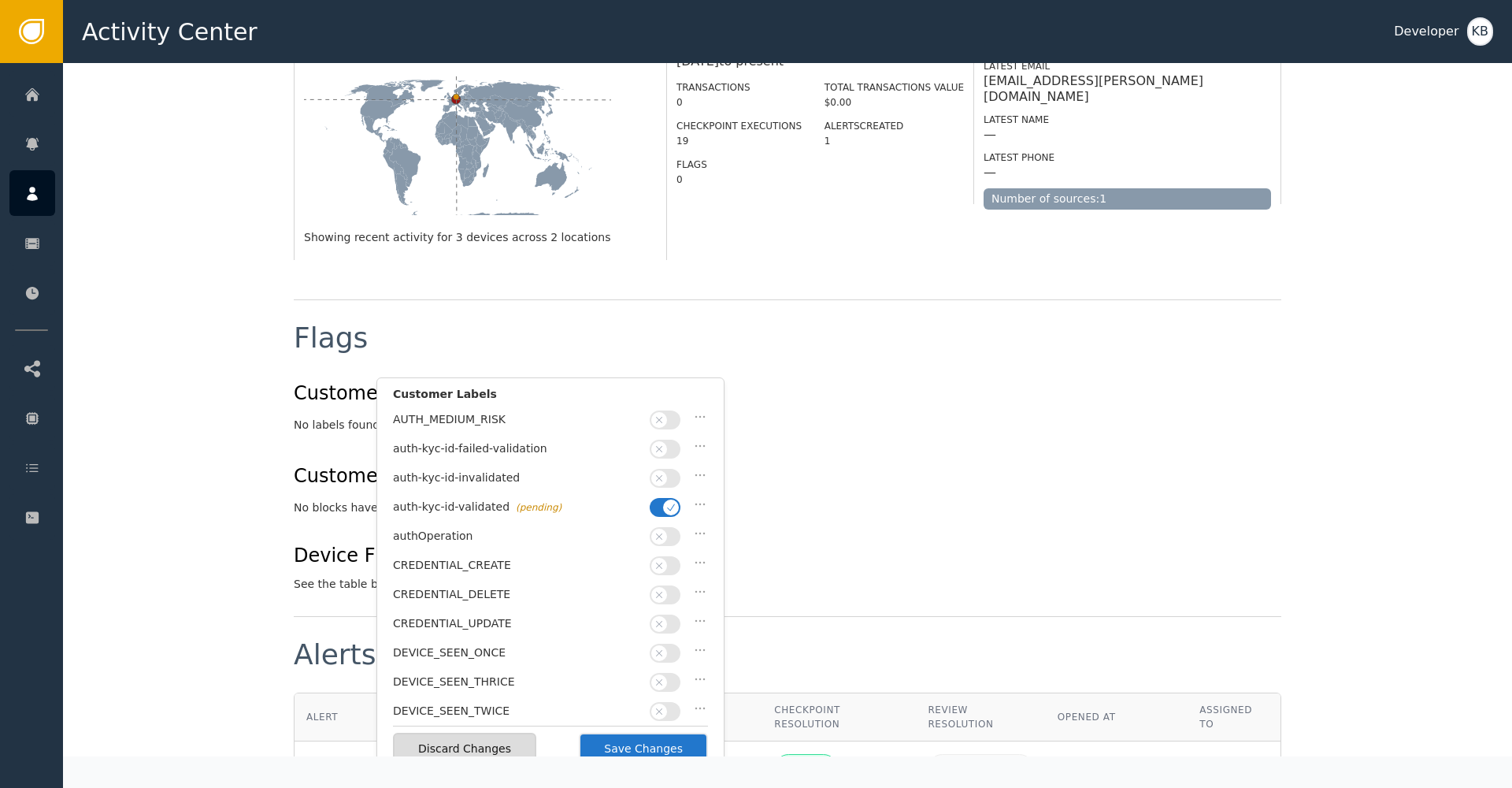
click at [689, 748] on button "Save Changes" at bounding box center [644, 748] width 130 height 32
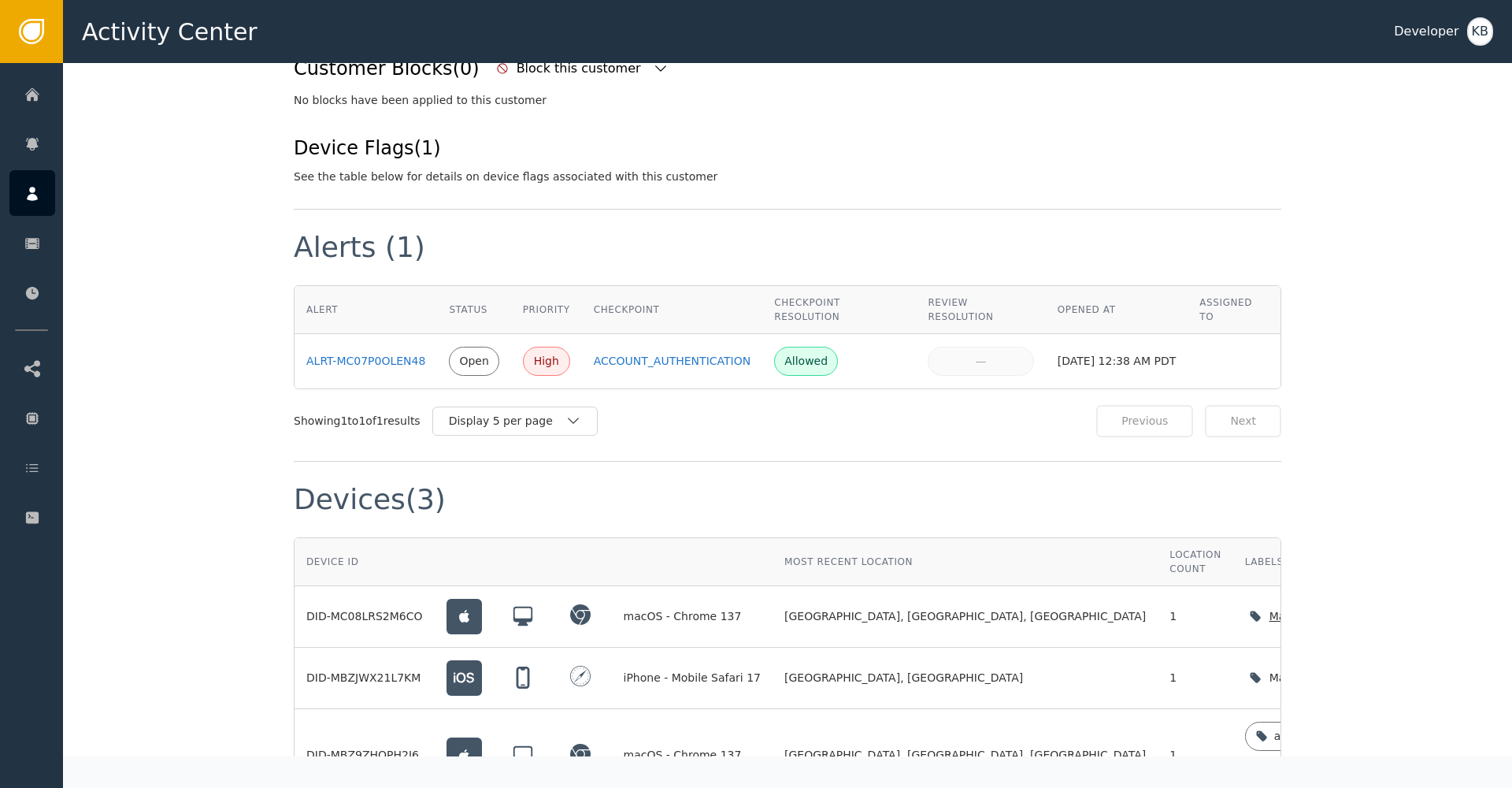
scroll to position [919, 0]
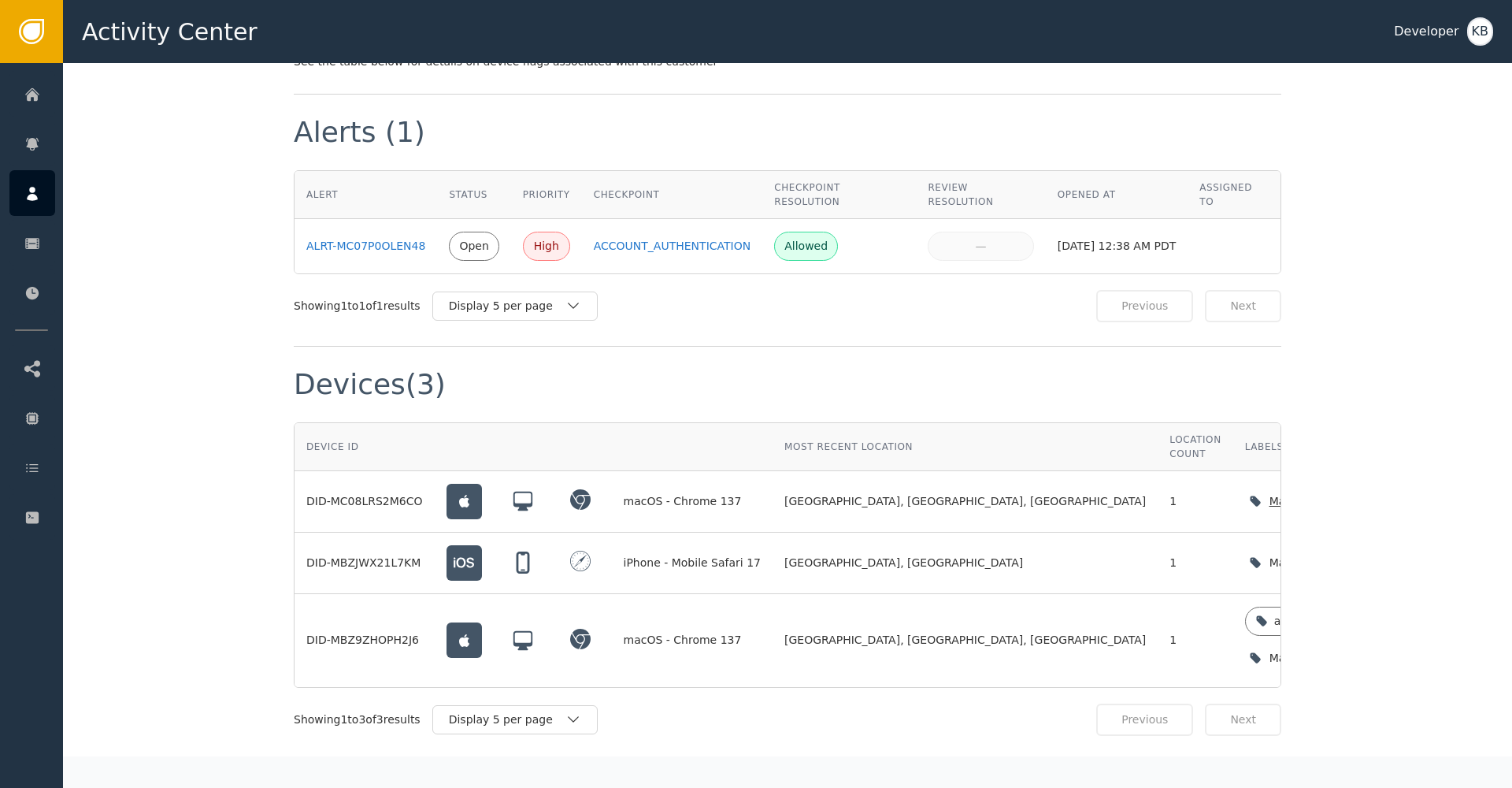
click at [1400, 493] on icon "button" at bounding box center [1408, 500] width 16 height 16
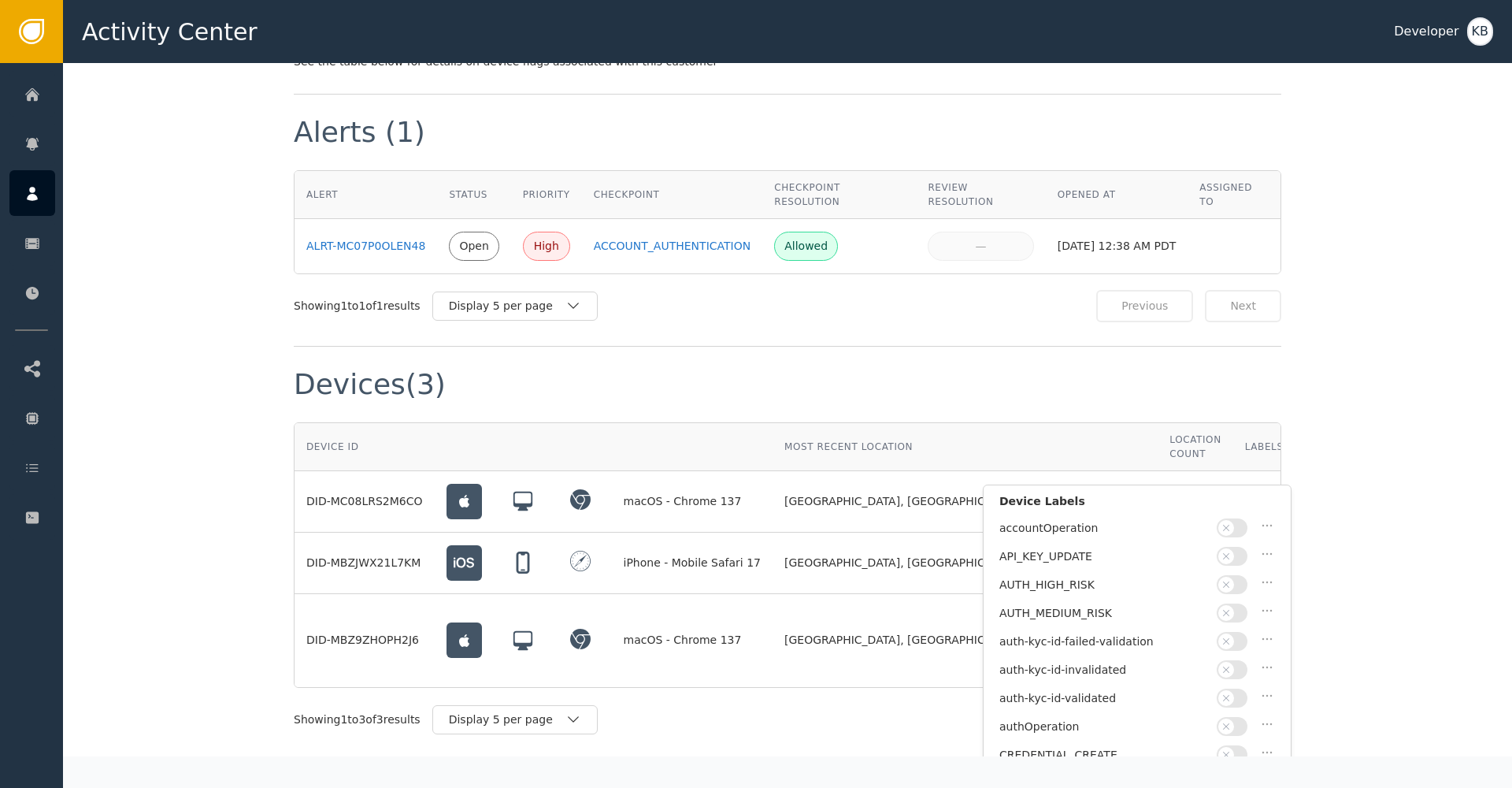
click at [1233, 695] on span "button" at bounding box center [1226, 698] width 16 height 16
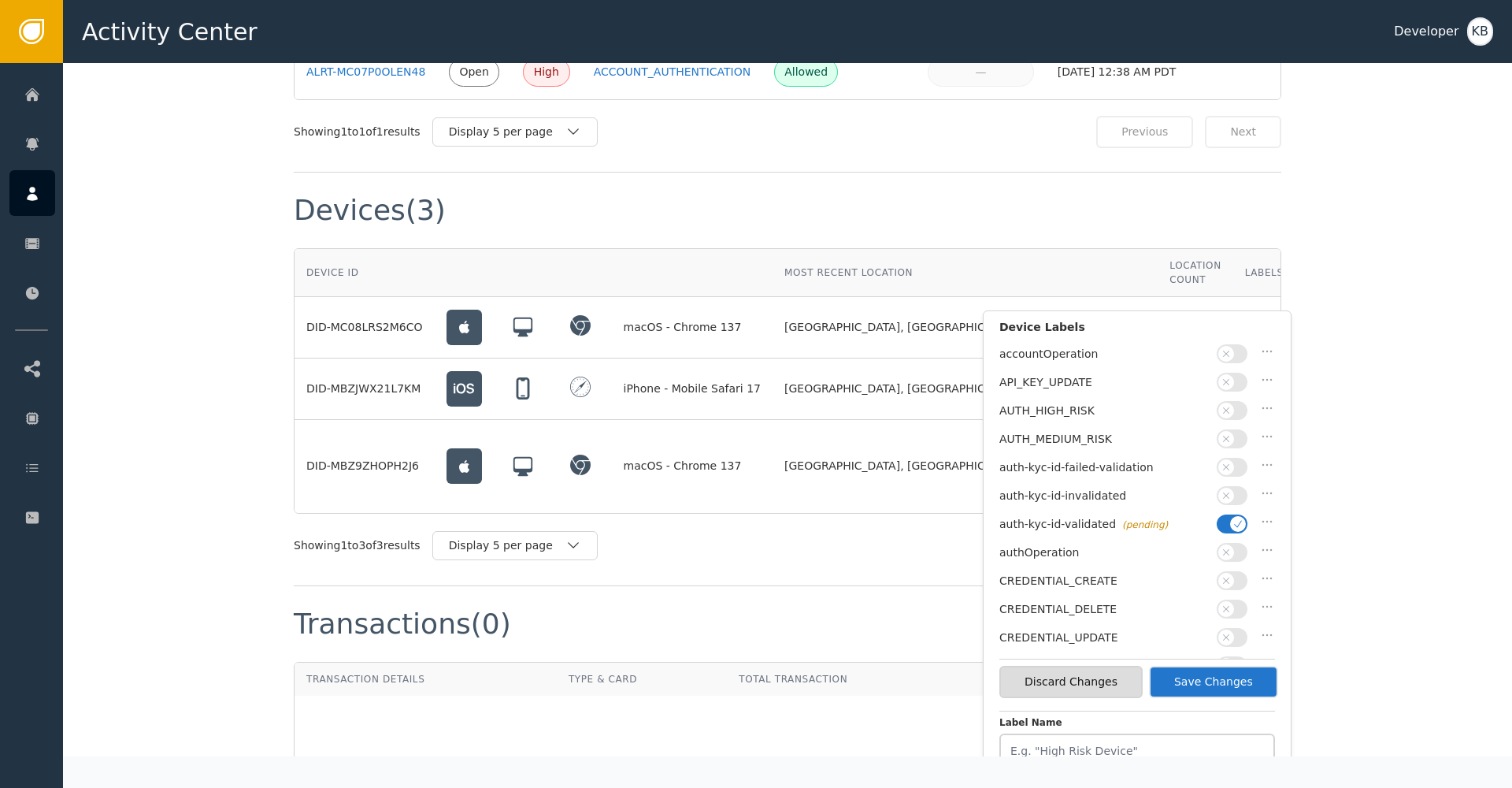
click at [1230, 668] on button "Save Changes" at bounding box center [1214, 681] width 130 height 32
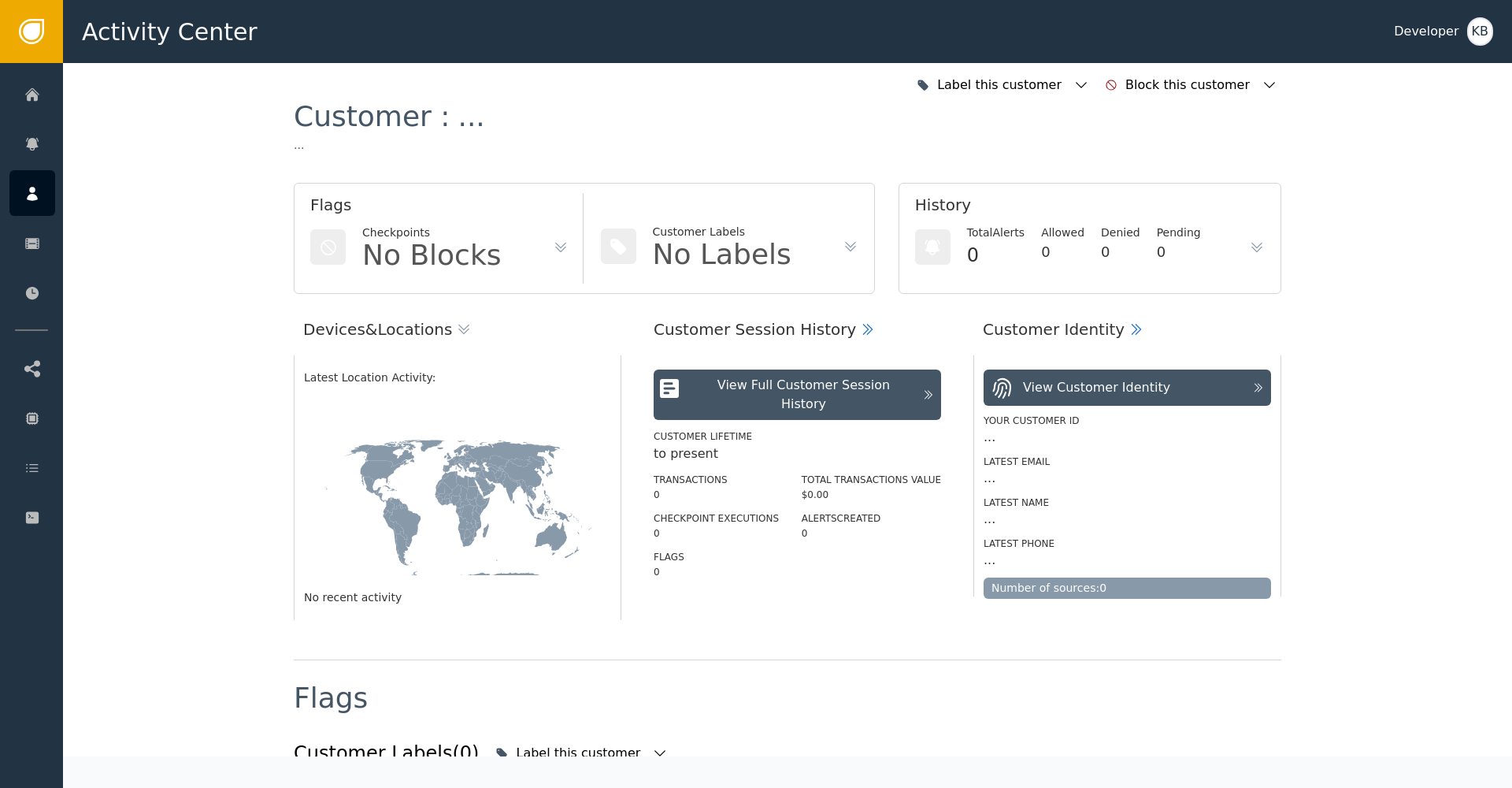
scroll to position [0, 0]
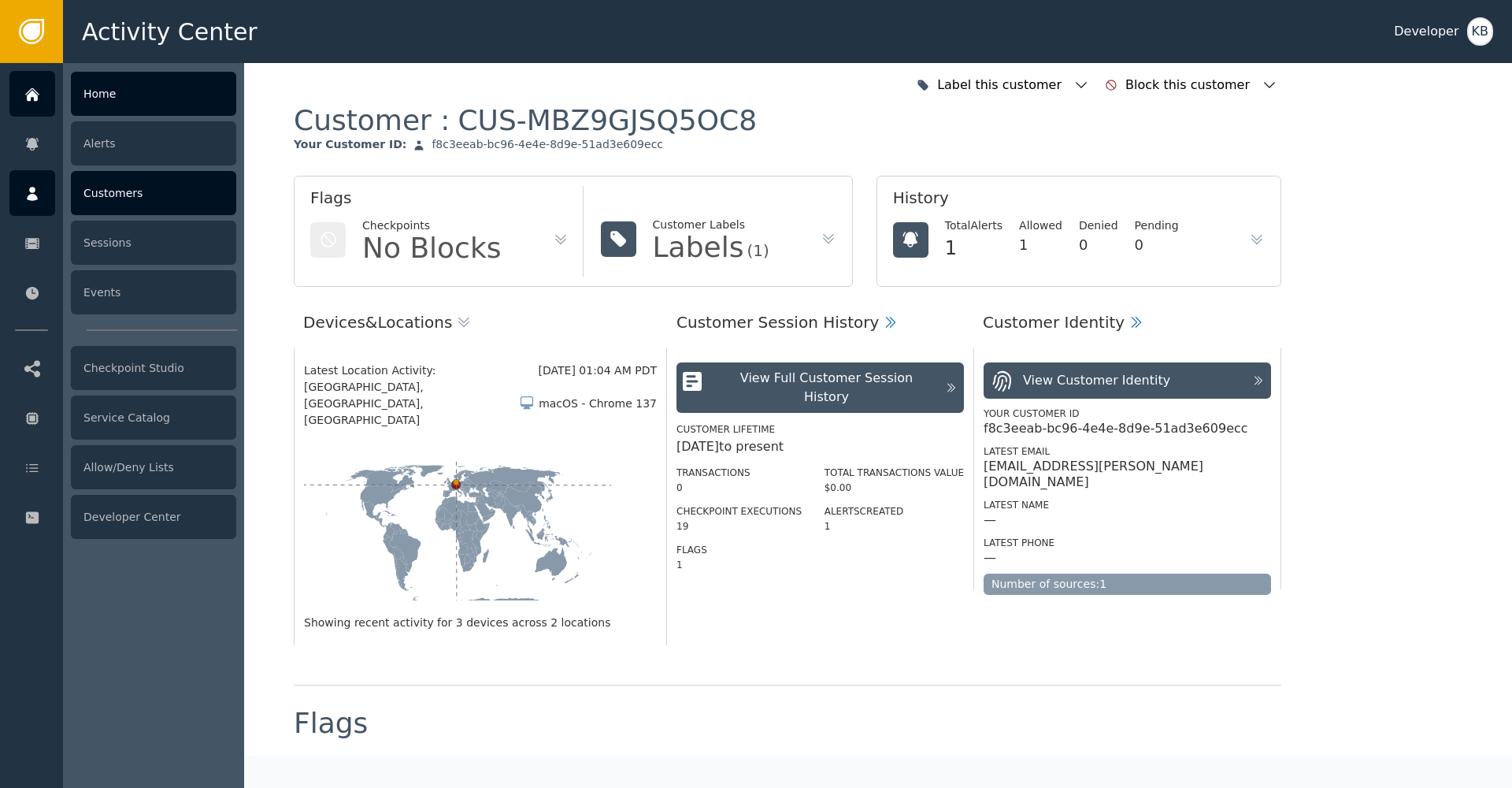
click at [32, 114] on div at bounding box center [32, 93] width 46 height 46
